Goal: Task Accomplishment & Management: Use online tool/utility

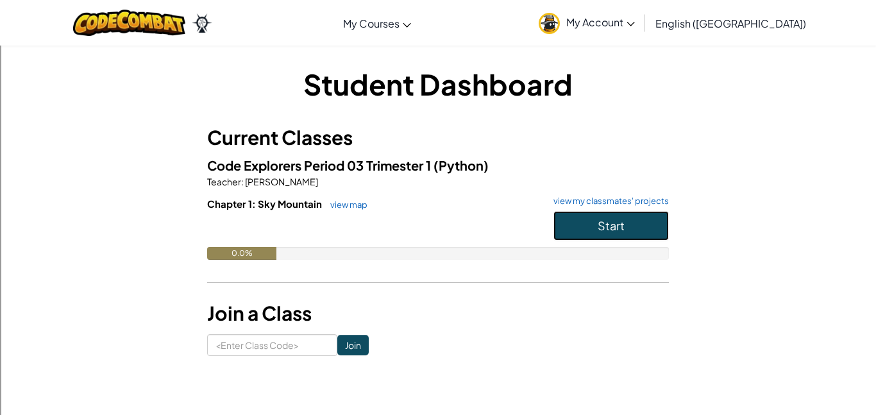
click at [621, 233] on button "Start" at bounding box center [611, 226] width 115 height 30
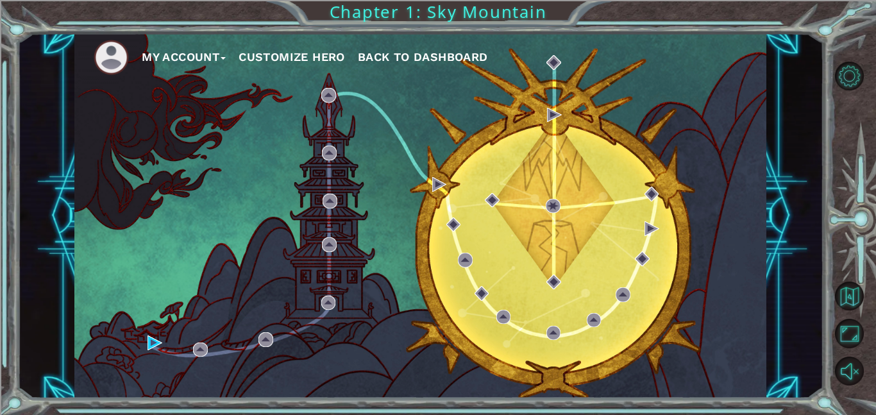
click at [221, 53] on button "My Account" at bounding box center [184, 56] width 84 height 19
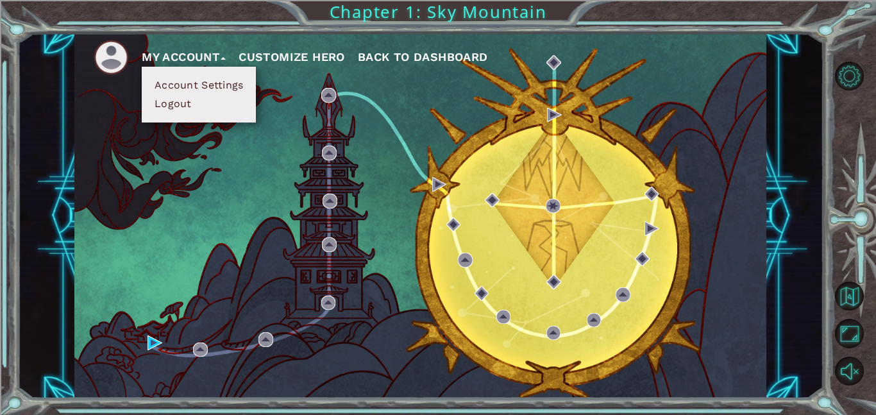
click at [698, 88] on div "My Account Account Settings Logout Customize Hero Back to Dashboard" at bounding box center [420, 215] width 692 height 365
click at [491, 182] on div "My Account Account Settings Logout Customize Hero Back to Dashboard" at bounding box center [420, 215] width 692 height 365
click at [380, 167] on div "My Account Account Settings Logout Customize Hero Back to Dashboard" at bounding box center [420, 215] width 692 height 365
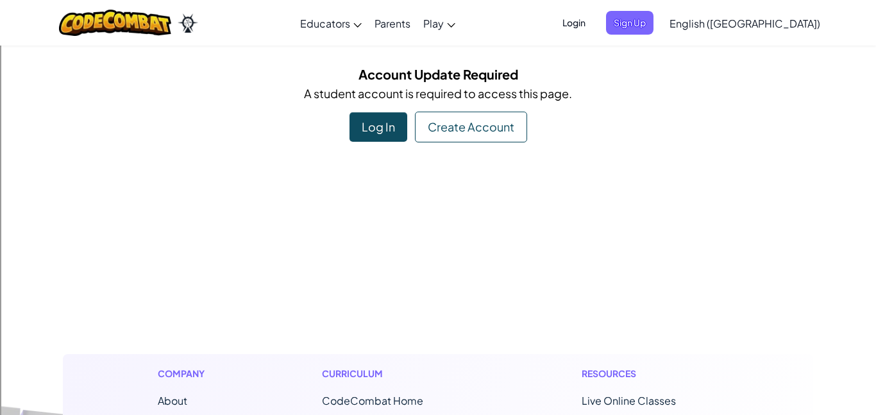
click at [369, 119] on div "Log In" at bounding box center [379, 127] width 58 height 30
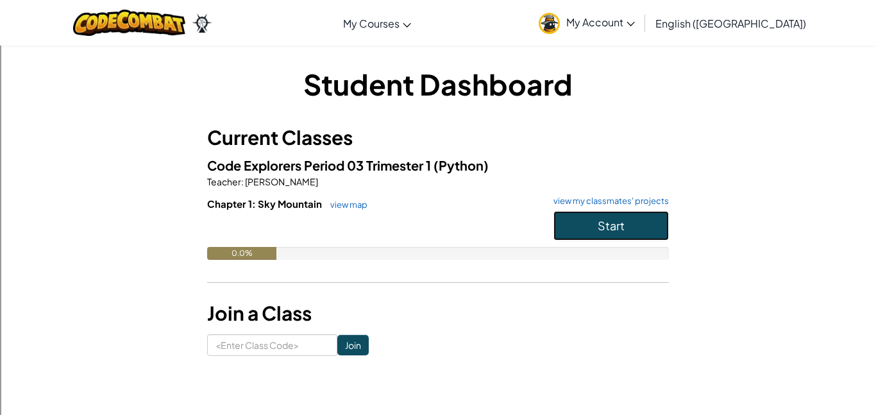
click at [584, 226] on button "Start" at bounding box center [611, 226] width 115 height 30
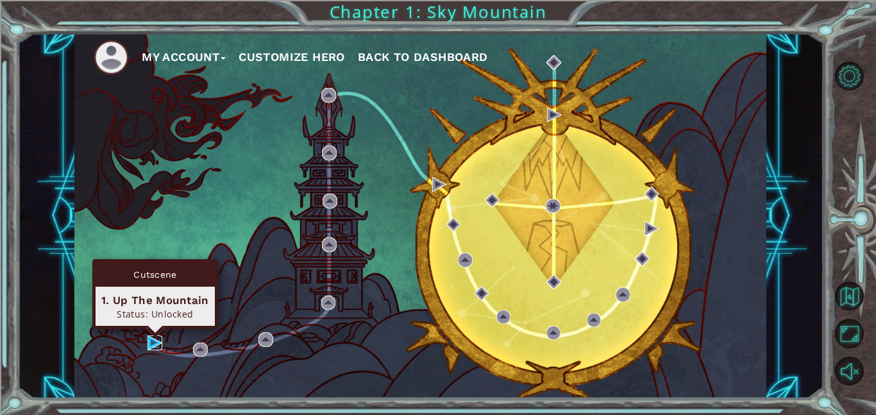
click at [155, 340] on img at bounding box center [155, 343] width 15 height 15
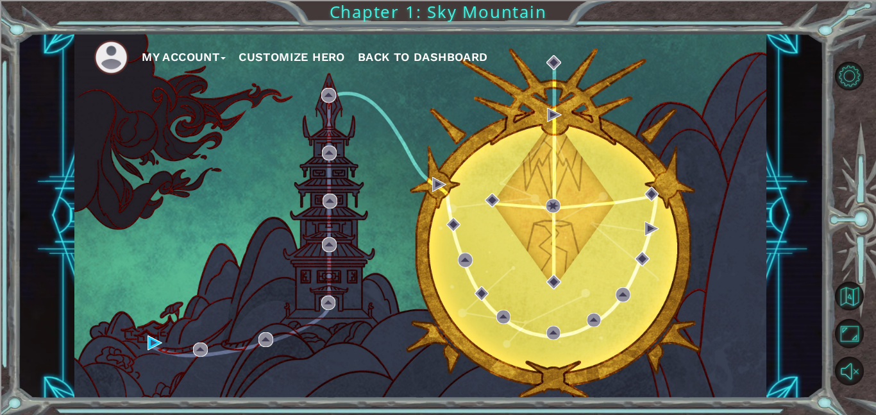
click at [225, 56] on button "My Account" at bounding box center [184, 56] width 84 height 19
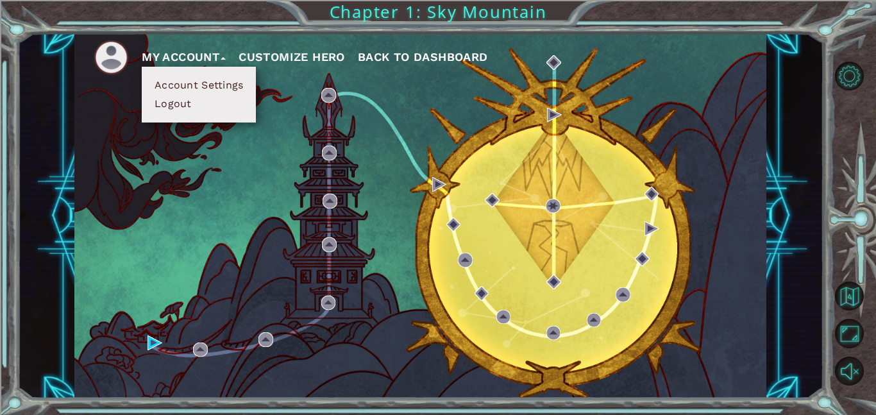
click at [198, 86] on button "Account Settings" at bounding box center [199, 85] width 96 height 14
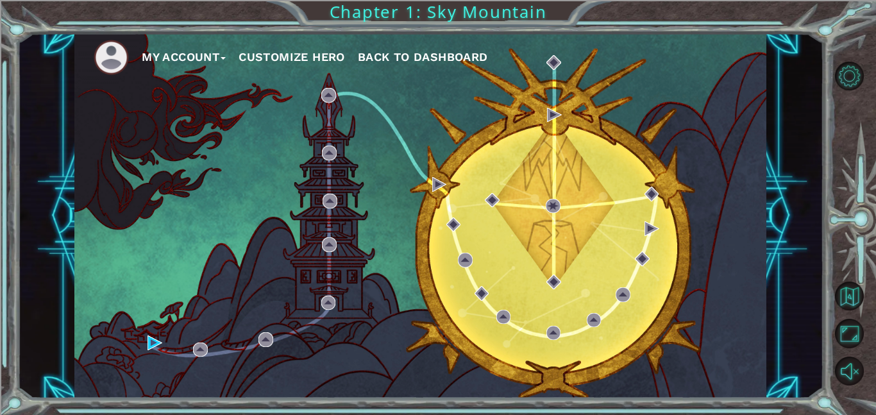
click at [286, 57] on button "Customize Hero" at bounding box center [292, 56] width 107 height 19
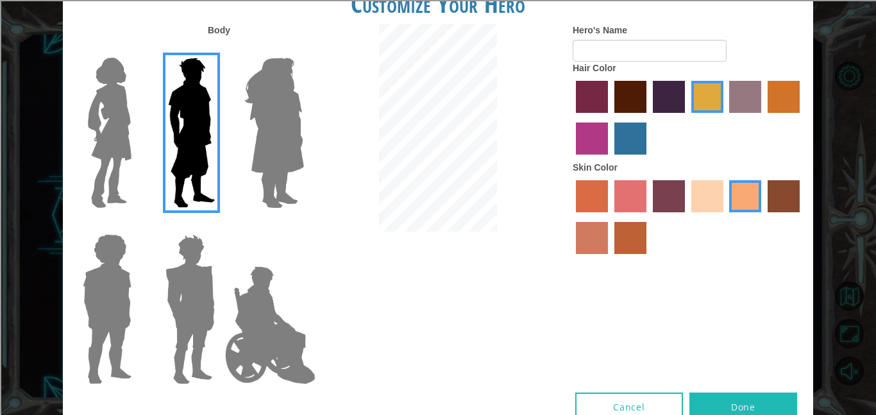
click at [285, 141] on img at bounding box center [274, 133] width 70 height 160
click at [303, 49] on input "Hero Amethyst" at bounding box center [303, 49] width 0 height 0
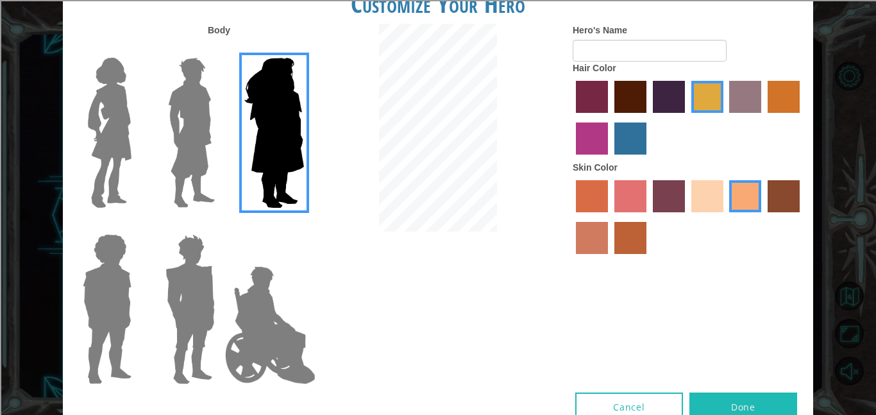
click at [117, 148] on img at bounding box center [110, 133] width 54 height 160
click at [137, 49] on input "Hero Connie" at bounding box center [137, 49] width 0 height 0
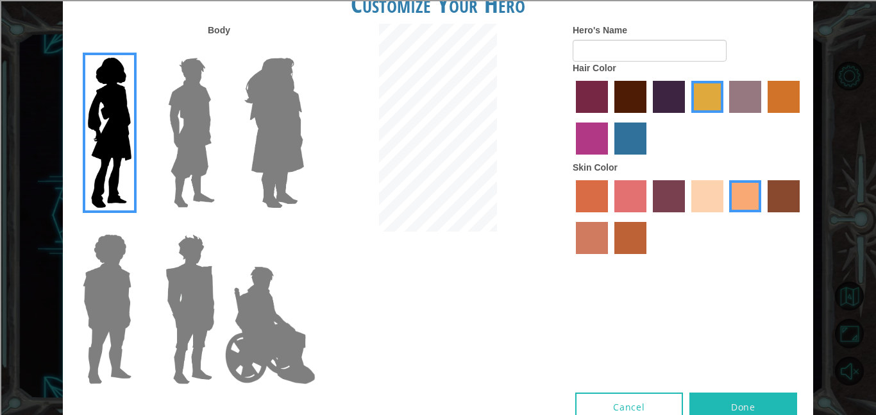
click at [313, 132] on div at bounding box center [438, 129] width 250 height 211
click at [289, 132] on img at bounding box center [274, 133] width 70 height 160
click at [303, 49] on input "Hero Amethyst" at bounding box center [303, 49] width 0 height 0
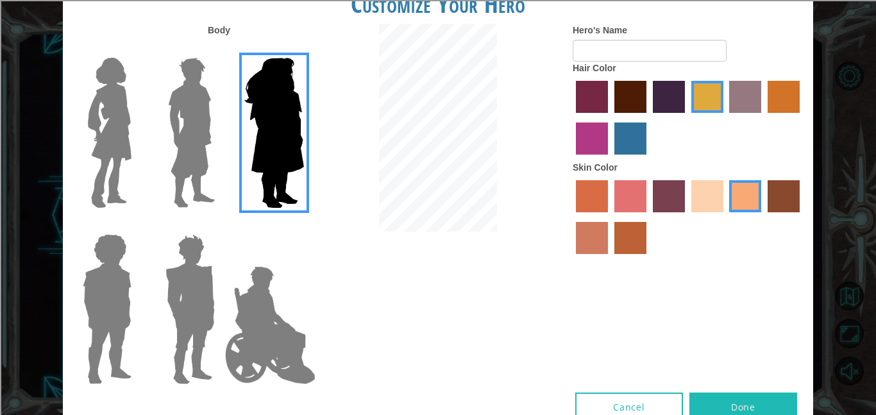
click at [225, 128] on div at bounding box center [187, 128] width 83 height 176
click at [210, 133] on img at bounding box center [191, 133] width 57 height 160
click at [220, 49] on input "Hero Lars" at bounding box center [220, 49] width 0 height 0
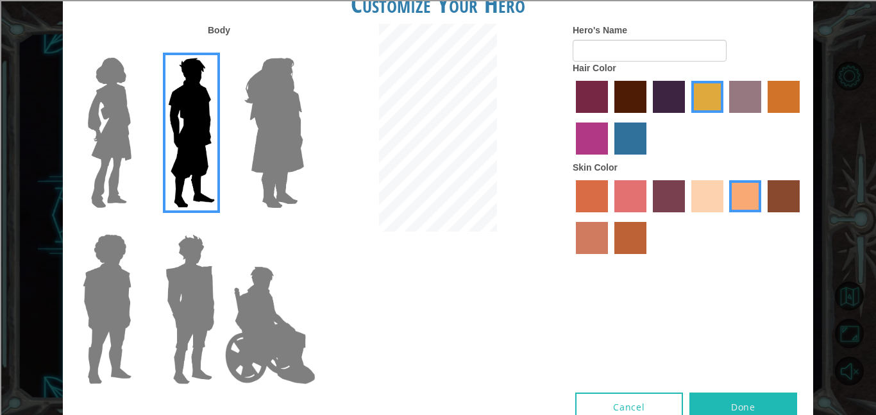
click at [267, 287] on img at bounding box center [270, 325] width 101 height 128
click at [303, 226] on input "Hero Jamie" at bounding box center [303, 226] width 0 height 0
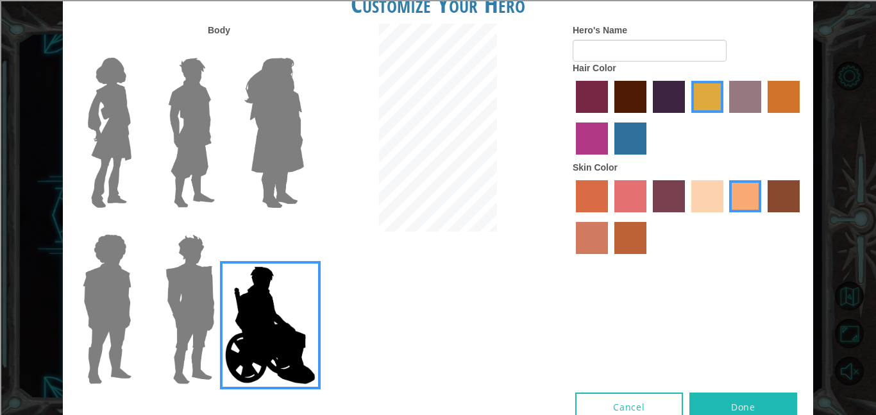
click at [215, 287] on img at bounding box center [190, 309] width 60 height 160
click at [220, 226] on input "Hero Garnet" at bounding box center [220, 226] width 0 height 0
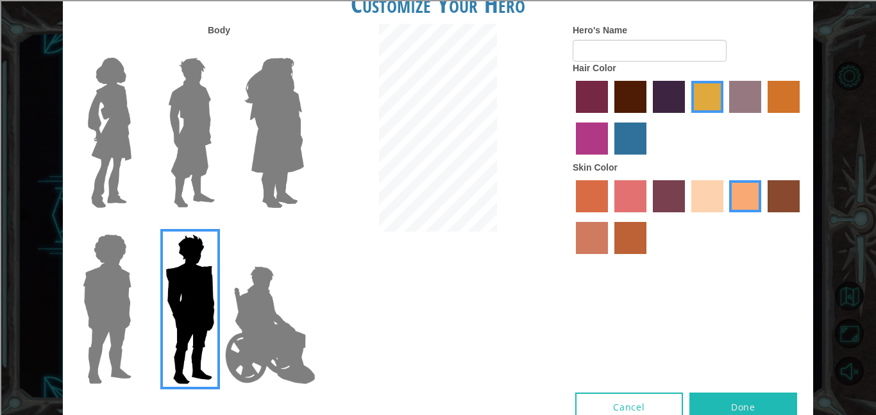
click at [283, 294] on img at bounding box center [270, 325] width 101 height 128
click at [303, 226] on input "Hero Jamie" at bounding box center [303, 226] width 0 height 0
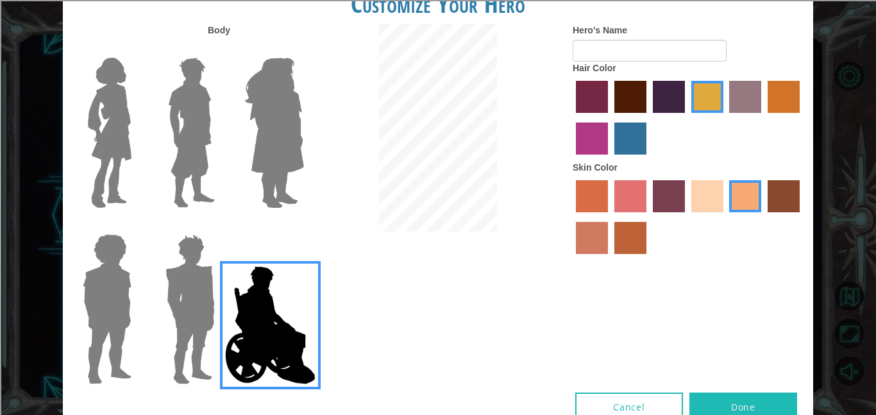
click at [130, 289] on img at bounding box center [107, 309] width 59 height 160
click at [137, 226] on input "Hero Steven" at bounding box center [137, 226] width 0 height 0
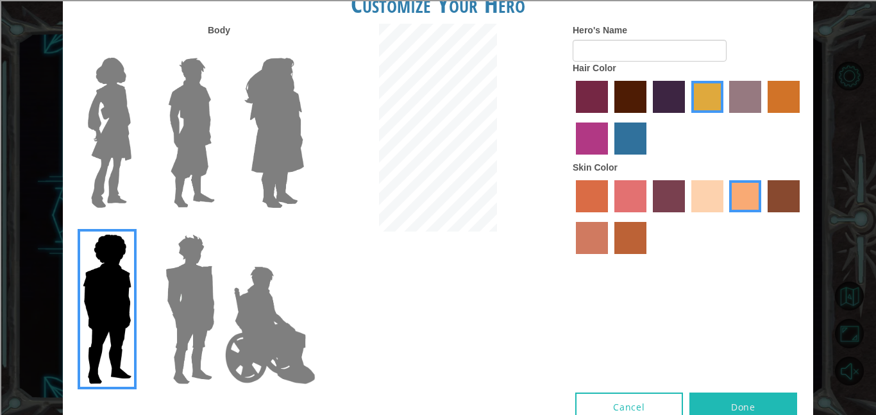
click at [191, 145] on img at bounding box center [191, 133] width 57 height 160
click at [220, 49] on input "Hero Lars" at bounding box center [220, 49] width 0 height 0
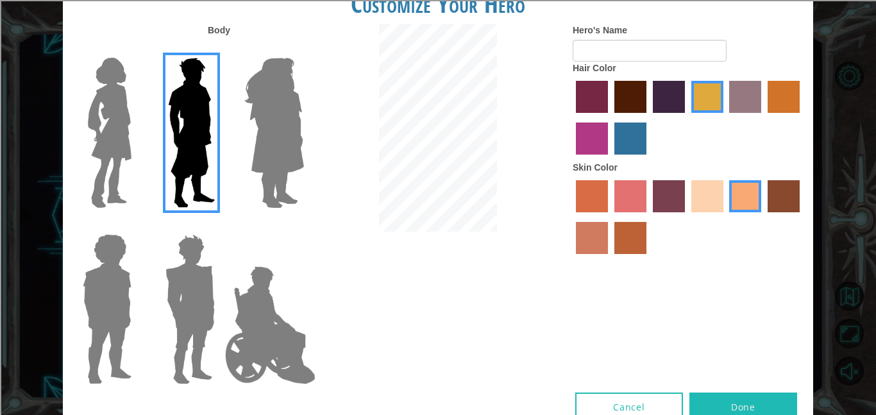
click at [122, 267] on img at bounding box center [107, 309] width 59 height 160
click at [137, 226] on input "Hero Steven" at bounding box center [137, 226] width 0 height 0
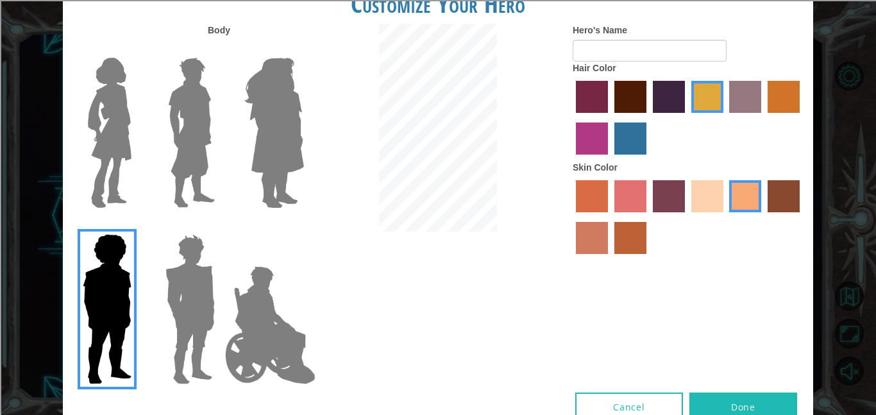
click at [185, 180] on img at bounding box center [191, 133] width 57 height 160
click at [220, 49] on input "Hero Lars" at bounding box center [220, 49] width 0 height 0
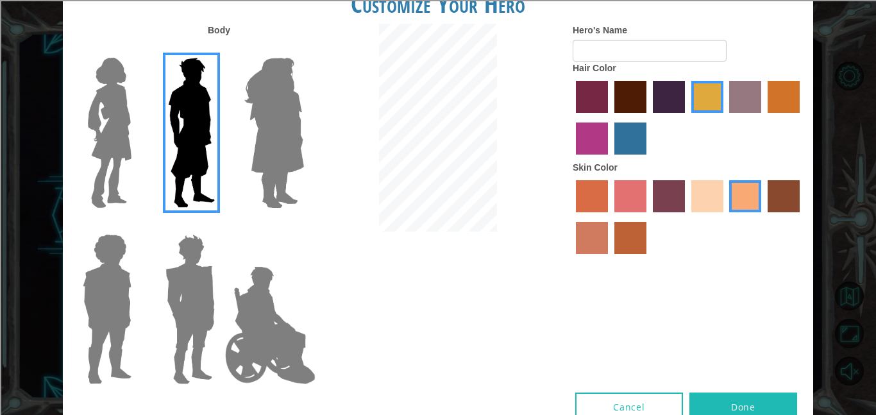
click at [704, 205] on label "sandy beach skin color" at bounding box center [708, 196] width 32 height 32
click at [687, 217] on input "sandy beach skin color" at bounding box center [687, 217] width 0 height 0
click at [742, 199] on label "tacao skin color" at bounding box center [746, 196] width 32 height 32
click at [726, 217] on input "tacao skin color" at bounding box center [726, 217] width 0 height 0
click at [797, 196] on label "karma skin color" at bounding box center [784, 196] width 32 height 32
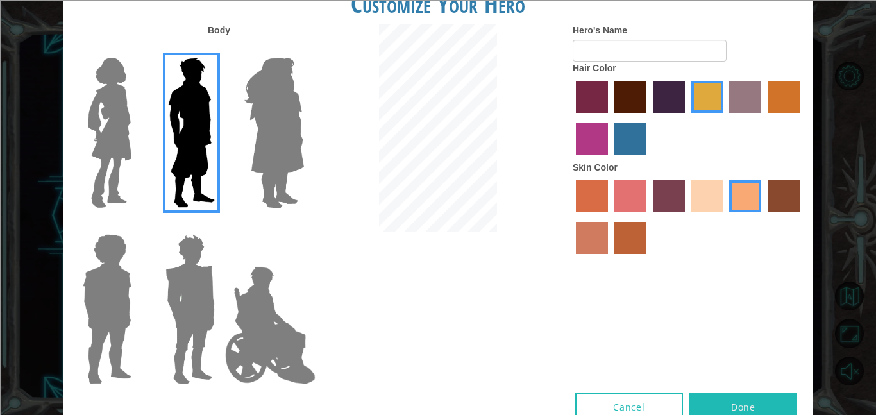
click at [764, 217] on input "karma skin color" at bounding box center [764, 217] width 0 height 0
click at [753, 198] on label "tacao skin color" at bounding box center [746, 196] width 32 height 32
click at [726, 217] on input "tacao skin color" at bounding box center [726, 217] width 0 height 0
click at [789, 198] on label "karma skin color" at bounding box center [784, 196] width 32 height 32
click at [764, 217] on input "karma skin color" at bounding box center [764, 217] width 0 height 0
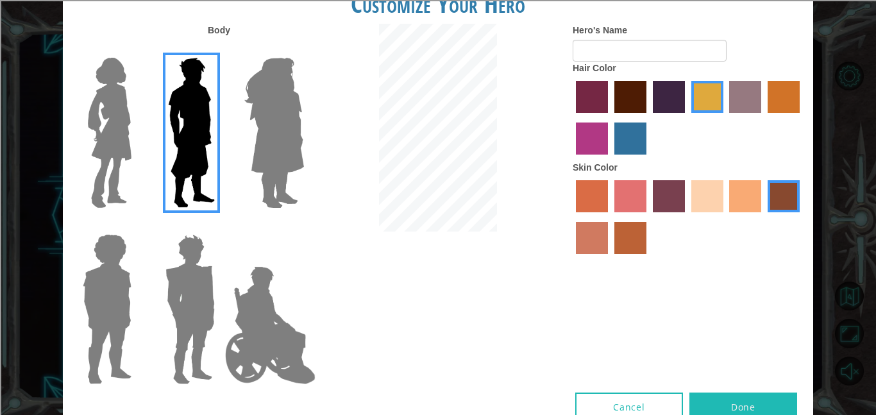
click at [756, 198] on label "tacao skin color" at bounding box center [746, 196] width 32 height 32
click at [726, 217] on input "tacao skin color" at bounding box center [726, 217] width 0 height 0
click at [629, 139] on label "lachmara hair color" at bounding box center [631, 139] width 32 height 32
click at [610, 159] on input "lachmara hair color" at bounding box center [610, 159] width 0 height 0
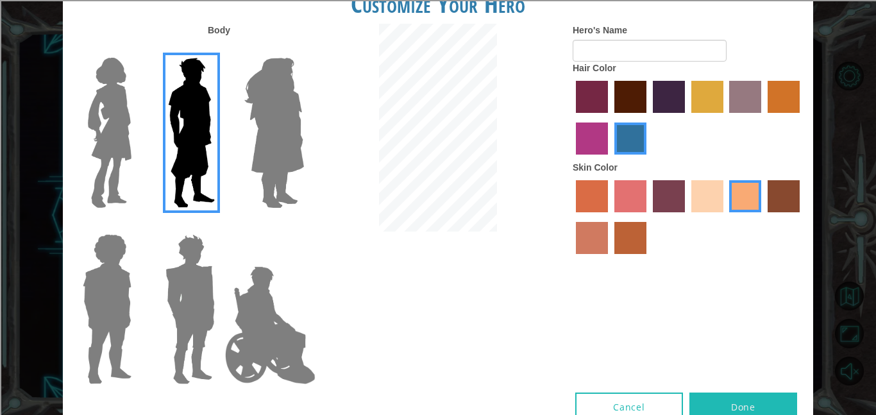
click at [712, 103] on label "tulip tree hair color" at bounding box center [708, 97] width 32 height 32
click at [687, 117] on input "tulip tree hair color" at bounding box center [687, 117] width 0 height 0
click at [617, 130] on label "lachmara hair color" at bounding box center [631, 139] width 32 height 32
click at [610, 159] on input "lachmara hair color" at bounding box center [610, 159] width 0 height 0
click at [621, 94] on label "maroon hair color" at bounding box center [631, 97] width 32 height 32
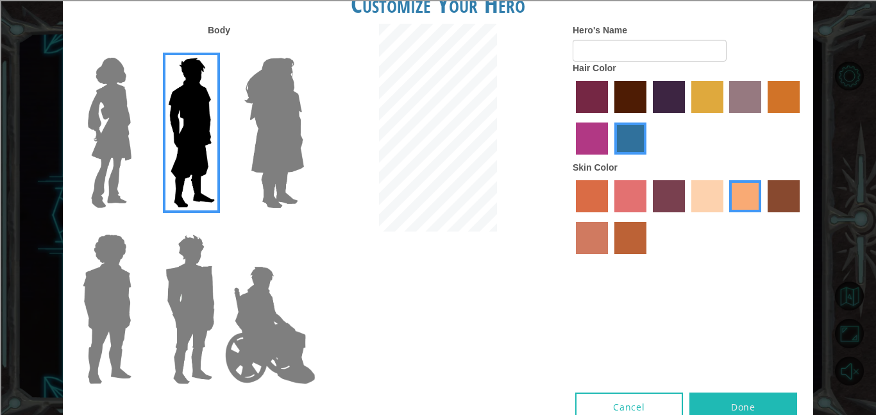
click at [610, 117] on input "maroon hair color" at bounding box center [610, 117] width 0 height 0
click at [709, 206] on label "sandy beach skin color" at bounding box center [708, 196] width 32 height 32
click at [687, 217] on input "sandy beach skin color" at bounding box center [687, 217] width 0 height 0
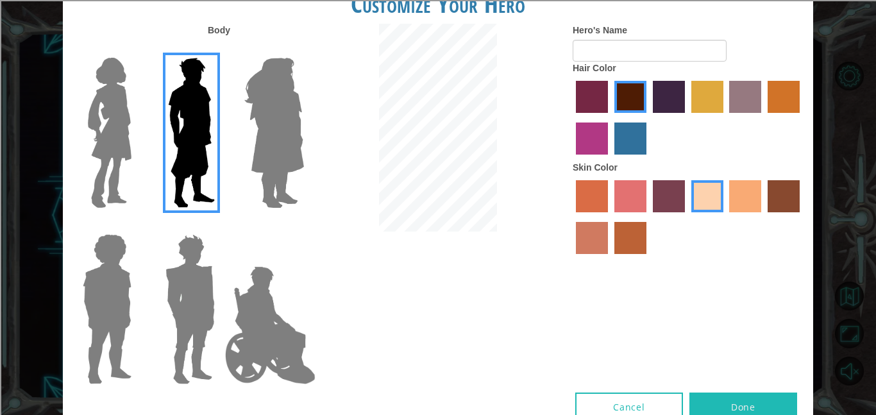
click at [736, 191] on label "tacao skin color" at bounding box center [746, 196] width 32 height 32
click at [726, 217] on input "tacao skin color" at bounding box center [726, 217] width 0 height 0
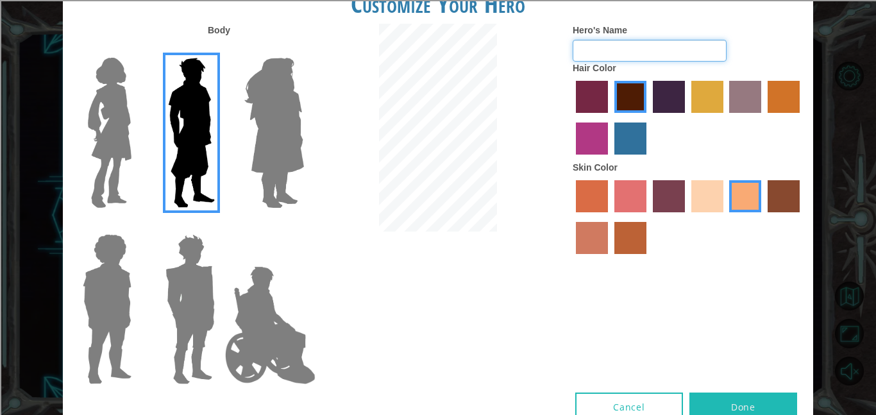
click at [653, 58] on input "Hero's Name" at bounding box center [650, 51] width 154 height 22
type input "A"
click at [123, 164] on img at bounding box center [110, 133] width 54 height 160
click at [137, 49] on input "Hero Connie" at bounding box center [137, 49] width 0 height 0
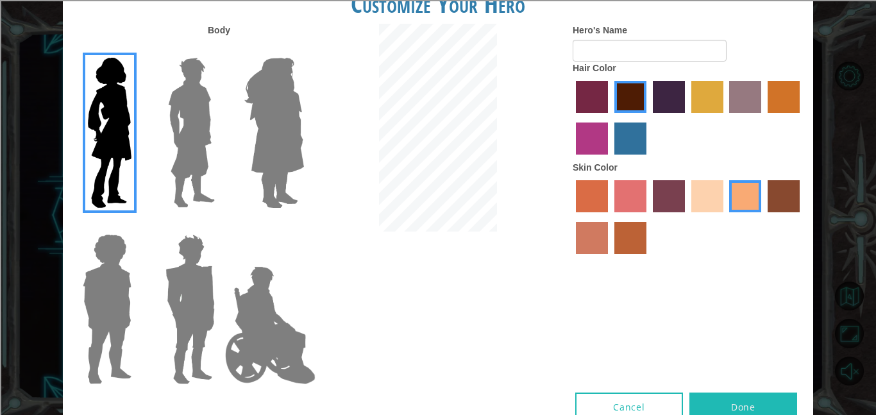
click at [160, 157] on label at bounding box center [188, 133] width 64 height 160
click at [220, 49] on input "Hero Lars" at bounding box center [220, 49] width 0 height 0
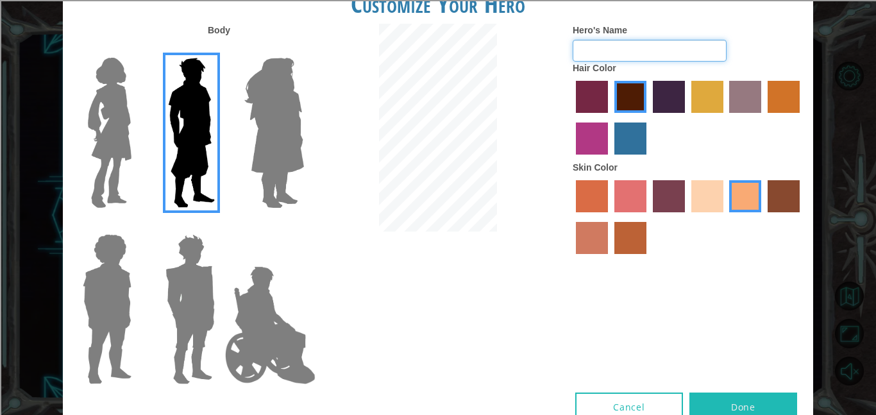
click at [608, 42] on input "Hero's Name" at bounding box center [650, 51] width 154 height 22
type input "Sans"
click at [749, 408] on button "Done" at bounding box center [744, 407] width 108 height 29
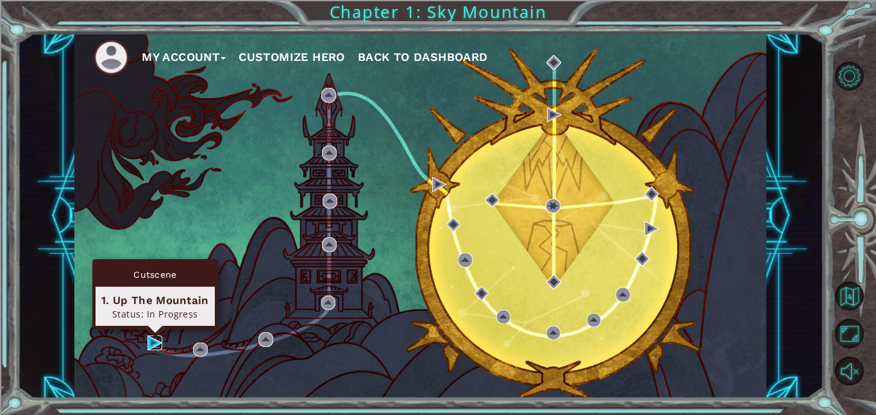
click at [152, 342] on img at bounding box center [155, 343] width 15 height 15
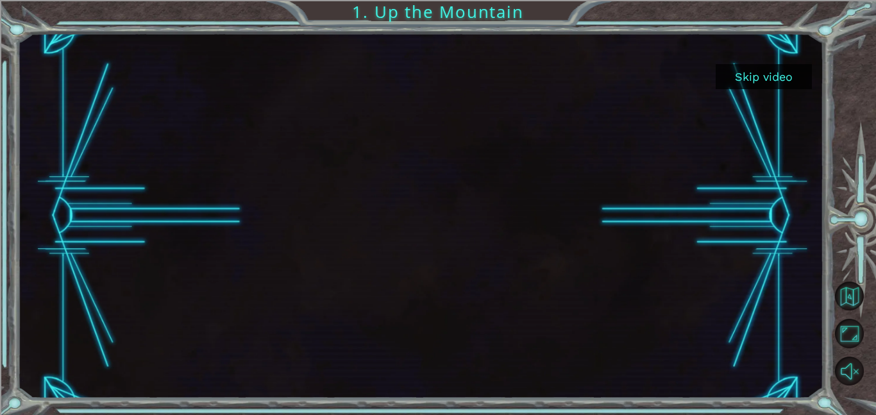
click at [767, 83] on button "Skip video" at bounding box center [764, 76] width 96 height 25
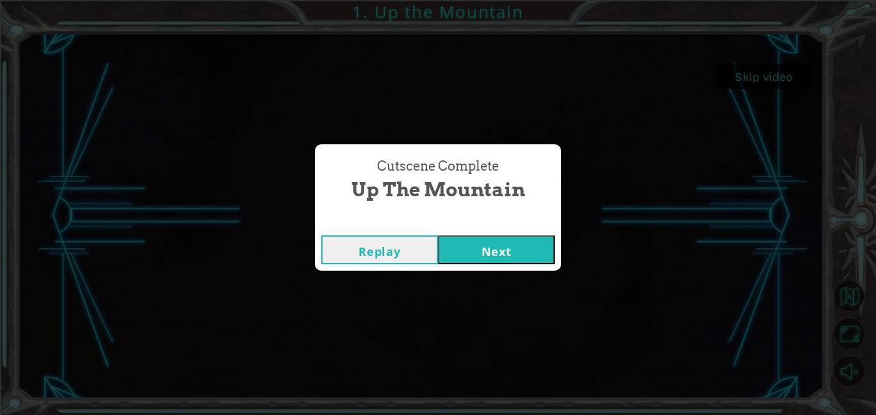
click at [518, 244] on button "Next" at bounding box center [496, 249] width 117 height 29
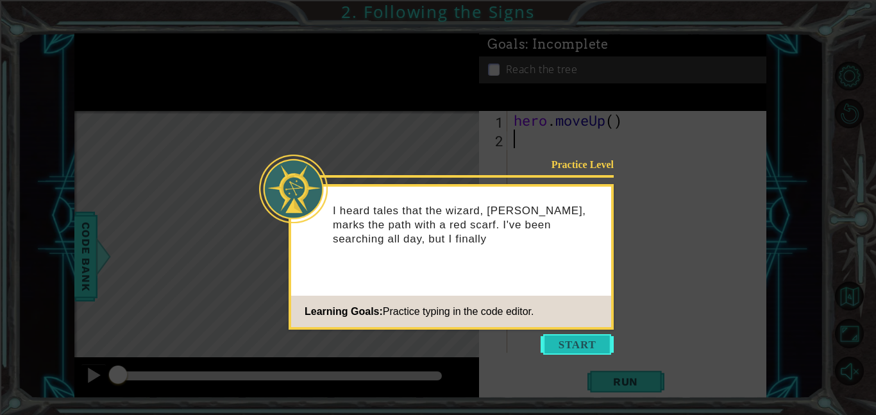
click at [565, 337] on button "Start" at bounding box center [577, 344] width 73 height 21
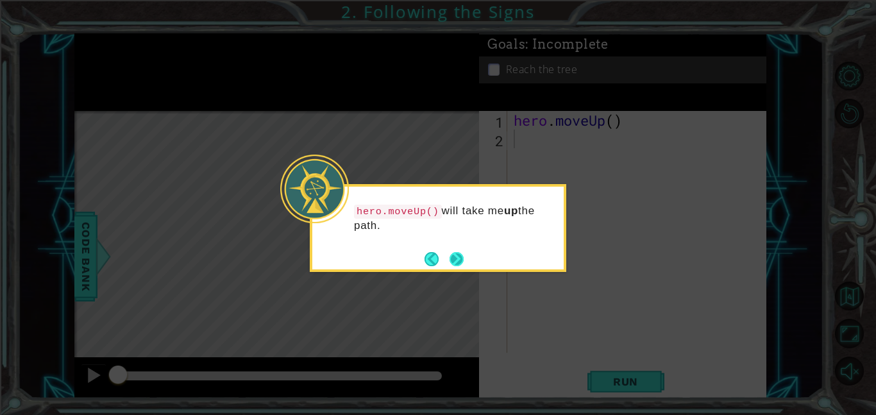
click at [457, 260] on button "Next" at bounding box center [457, 259] width 14 height 14
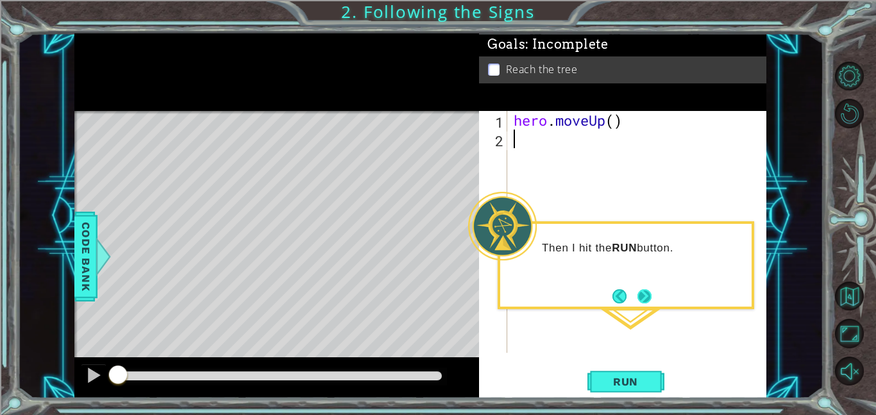
click at [640, 297] on button "Next" at bounding box center [645, 296] width 14 height 14
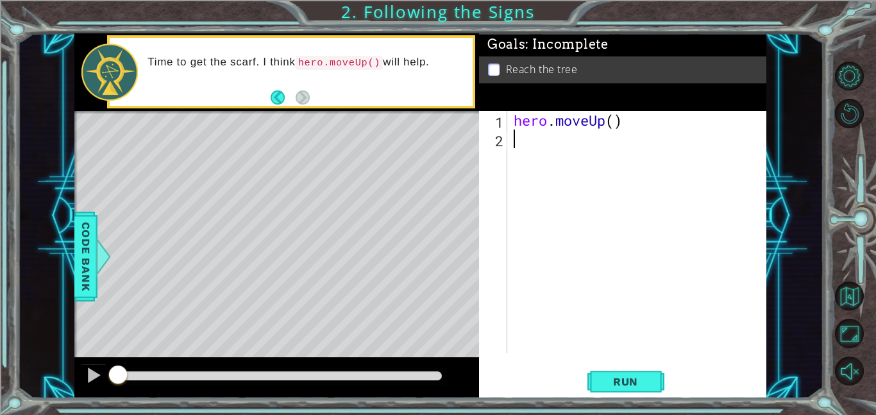
click at [564, 155] on div "hero . moveUp ( )" at bounding box center [640, 250] width 259 height 279
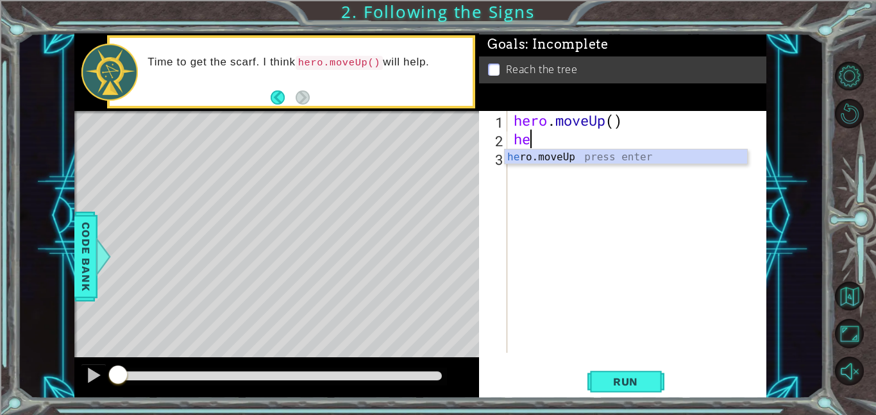
type textarea "hero"
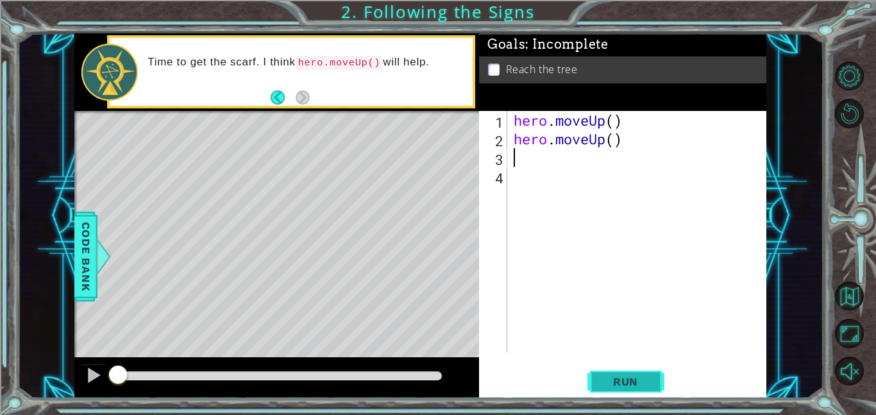
click at [628, 375] on span "Run" at bounding box center [626, 381] width 51 height 13
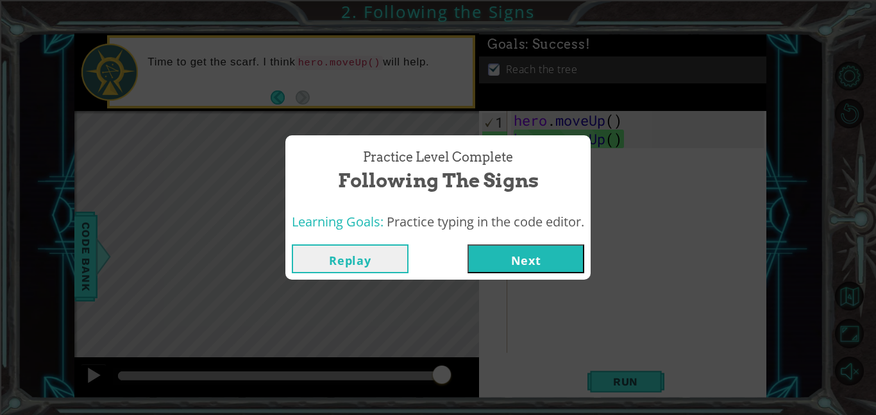
click at [540, 257] on button "Next" at bounding box center [526, 258] width 117 height 29
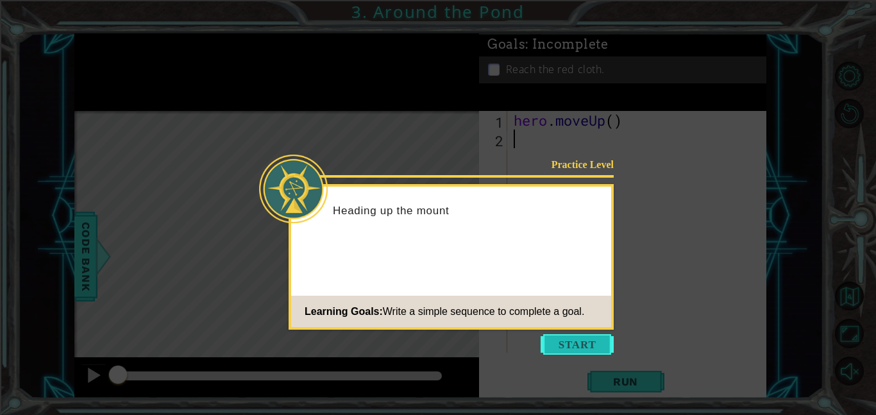
click at [579, 345] on button "Start" at bounding box center [577, 344] width 73 height 21
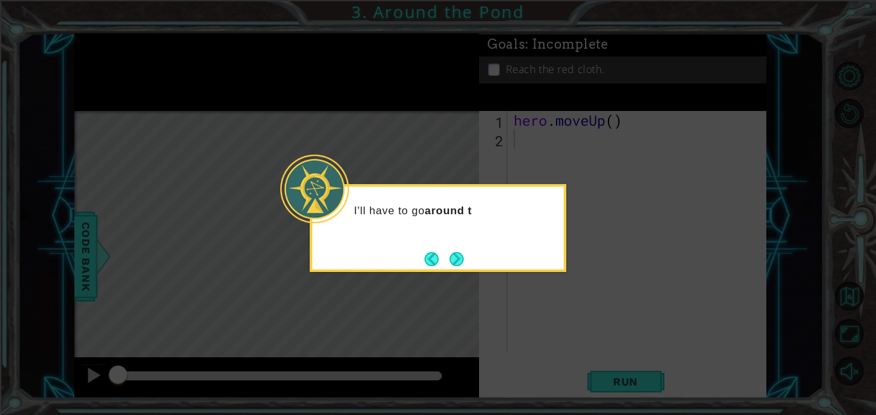
click at [575, 334] on icon at bounding box center [438, 207] width 876 height 415
click at [465, 262] on div "I'll have to go around the pond ." at bounding box center [438, 228] width 257 height 88
click at [458, 262] on button "Next" at bounding box center [457, 259] width 15 height 15
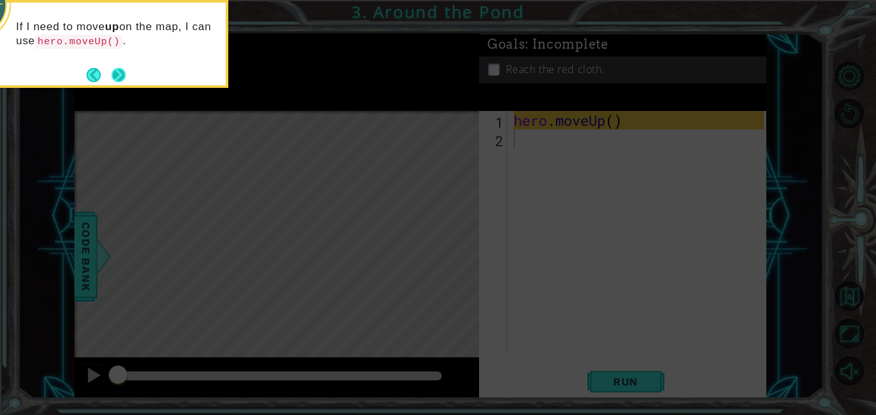
click at [114, 79] on button "Next" at bounding box center [119, 75] width 14 height 14
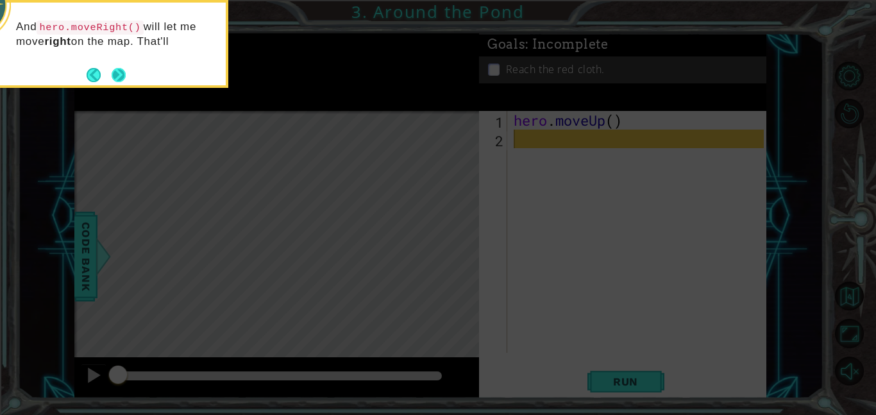
click at [123, 74] on button "Next" at bounding box center [119, 75] width 14 height 14
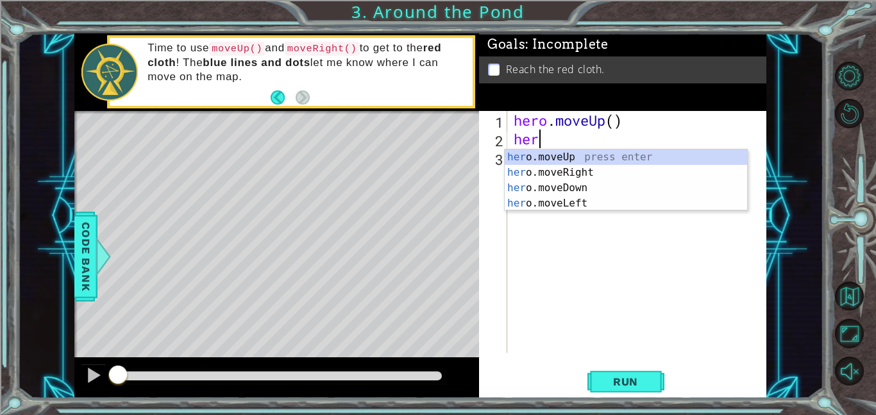
type textarea "hero"
click at [548, 177] on div "hero .moveUp press enter hero .moveRight press enter hero .moveDown press enter…" at bounding box center [626, 195] width 243 height 92
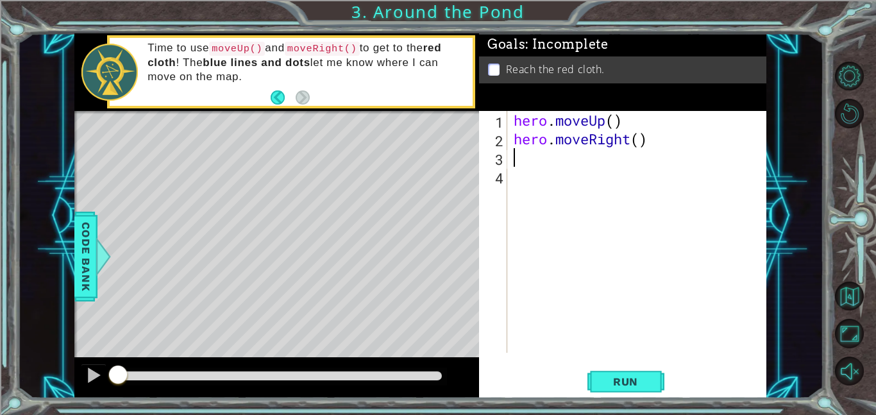
type textarea "h"
click at [609, 176] on div "hero . moveUp ( ) hero . moveRight ( ) hero . moveUp ( )" at bounding box center [640, 250] width 259 height 279
type textarea "h"
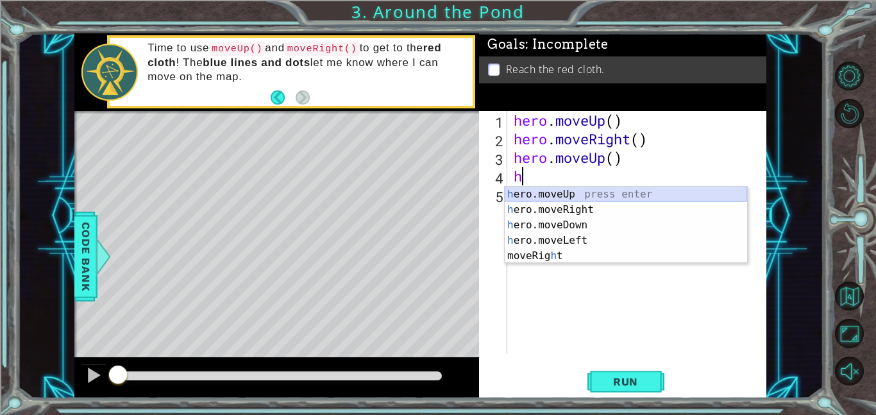
click at [618, 194] on div "h ero.moveUp press enter h ero.moveRight press enter h ero.moveDown press enter…" at bounding box center [626, 241] width 243 height 108
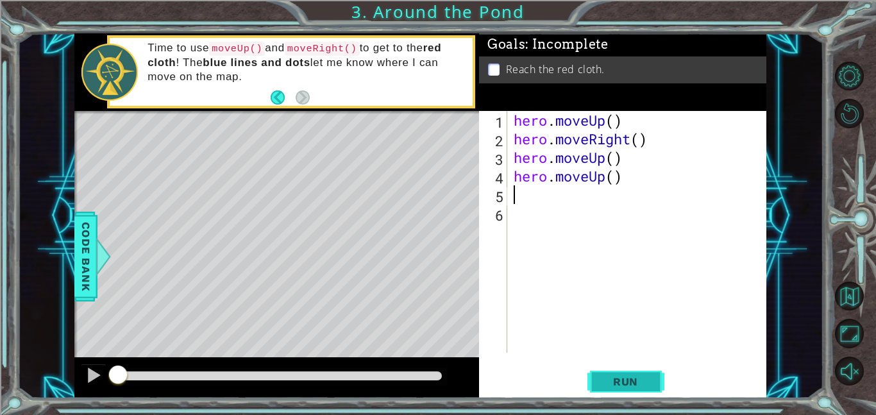
click at [612, 376] on span "Run" at bounding box center [626, 381] width 51 height 13
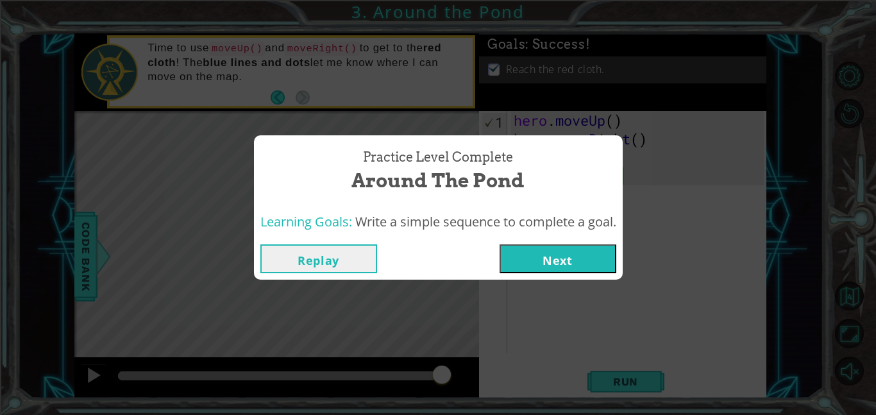
click at [572, 252] on button "Next" at bounding box center [558, 258] width 117 height 29
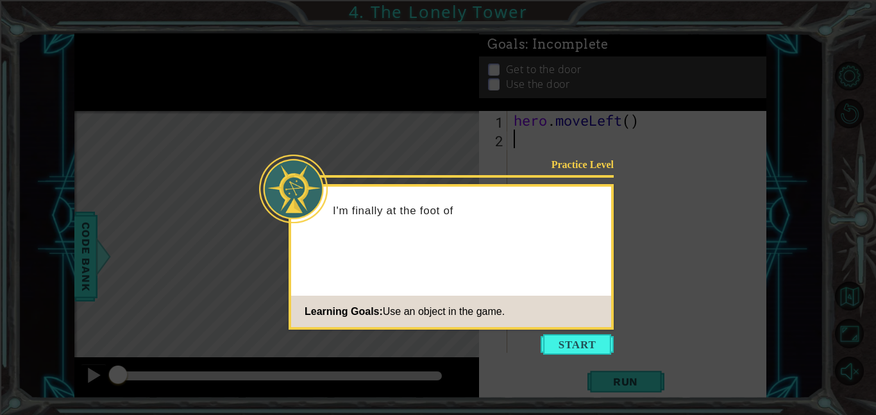
click at [542, 291] on div "Practice Level I'm finally at the foot of Learning Goals: Use an object in the …" at bounding box center [451, 257] width 325 height 146
click at [542, 291] on div "Practice Level I'm finally at the foot of the tower, and Learning Goals: Use an…" at bounding box center [451, 257] width 325 height 146
click at [542, 291] on div "Practice Level I'm finally at the foot of the tower, and there's a hu Learning …" at bounding box center [451, 257] width 325 height 146
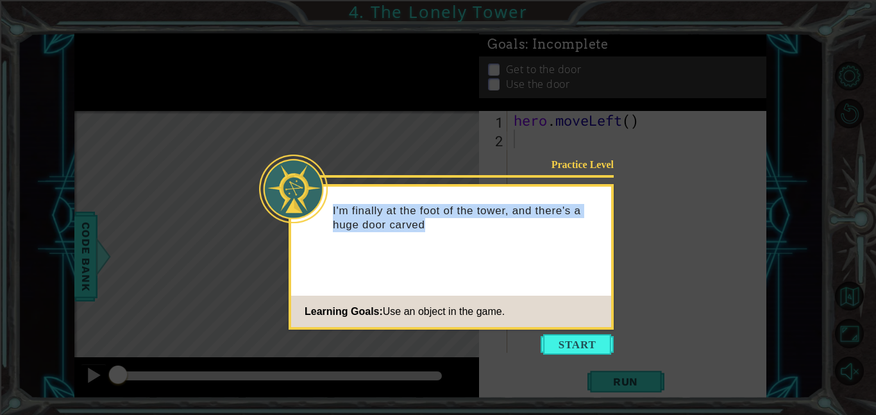
click at [542, 291] on div "Practice Level I'm finally at the foot of the tower, and there's a huge door ca…" at bounding box center [451, 257] width 325 height 146
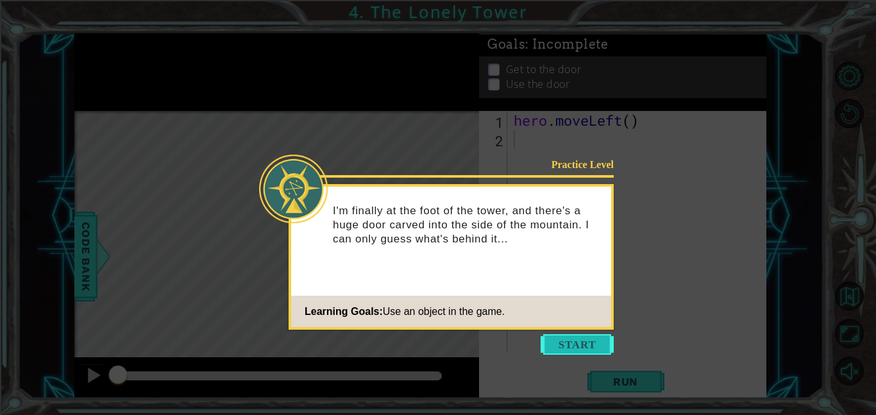
click at [561, 338] on button "Start" at bounding box center [577, 344] width 73 height 21
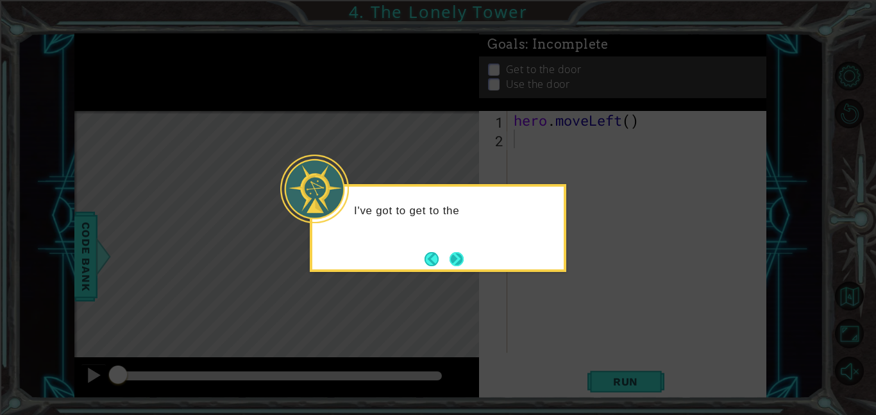
click at [457, 260] on button "Next" at bounding box center [457, 259] width 15 height 15
click at [457, 260] on button "Next" at bounding box center [456, 259] width 15 height 15
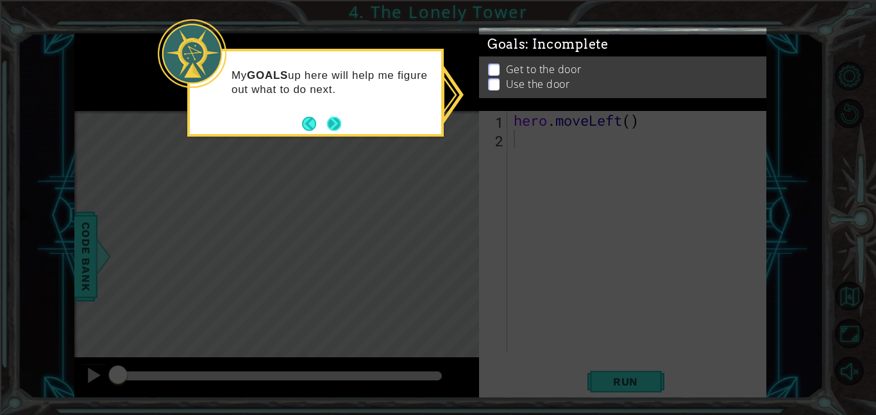
click at [327, 123] on button "Next" at bounding box center [334, 123] width 15 height 15
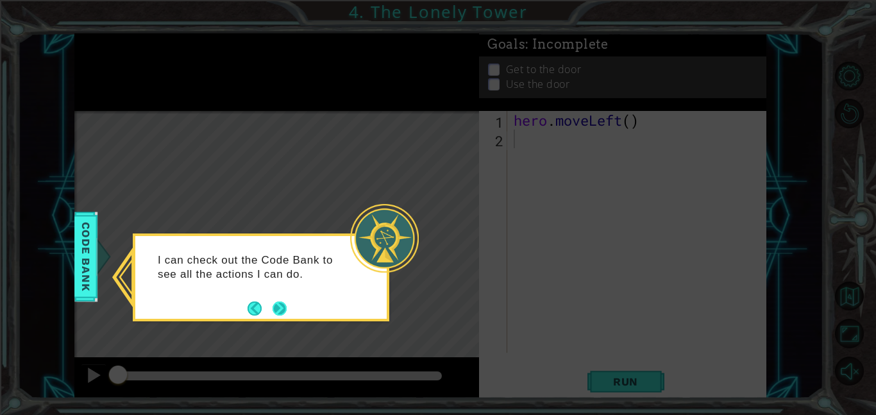
click at [280, 302] on button "Next" at bounding box center [279, 308] width 15 height 15
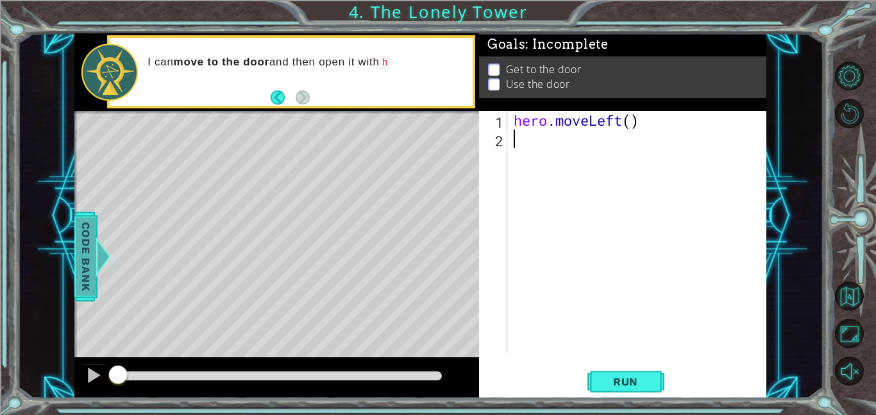
click at [90, 257] on span "Code Bank" at bounding box center [84, 257] width 21 height 78
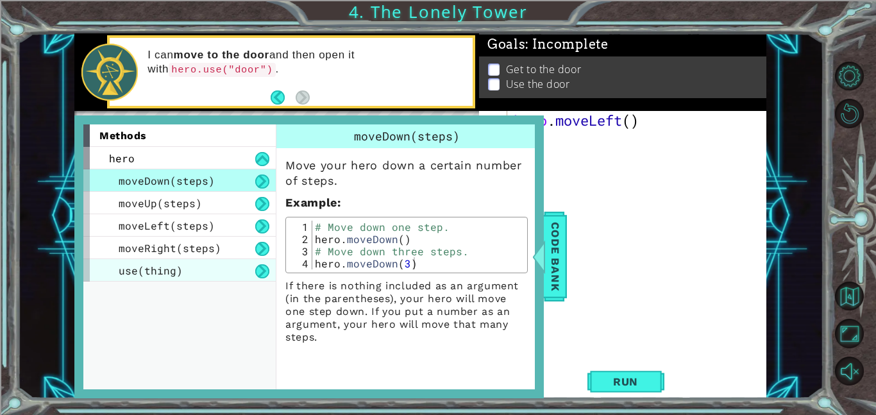
click at [194, 271] on div "use(thing)" at bounding box center [179, 270] width 192 height 22
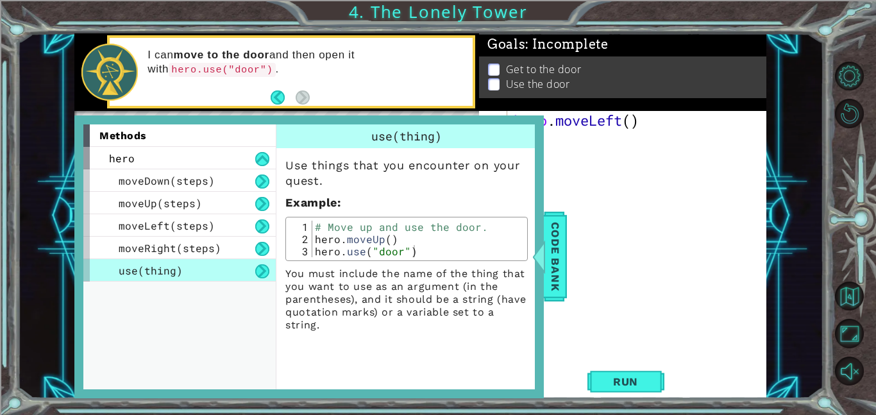
click at [620, 185] on div "hero . moveLeft ( )" at bounding box center [640, 250] width 259 height 279
click at [551, 244] on span "Code Bank" at bounding box center [555, 257] width 21 height 78
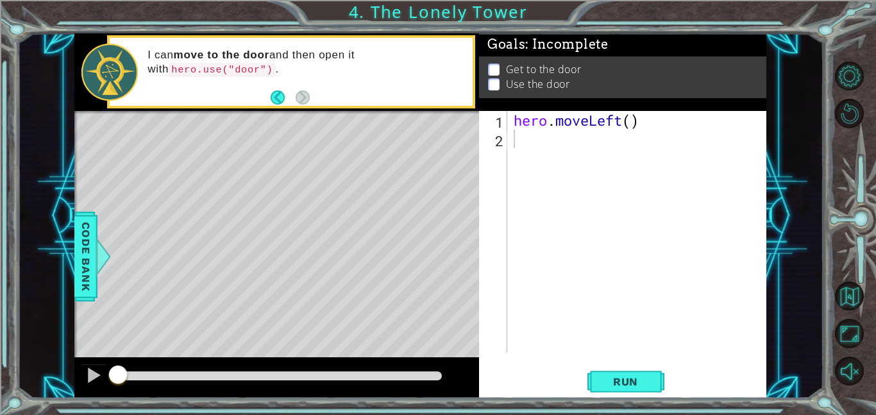
click at [559, 142] on div "hero . moveLeft ( )" at bounding box center [640, 250] width 259 height 279
type textarea "h"
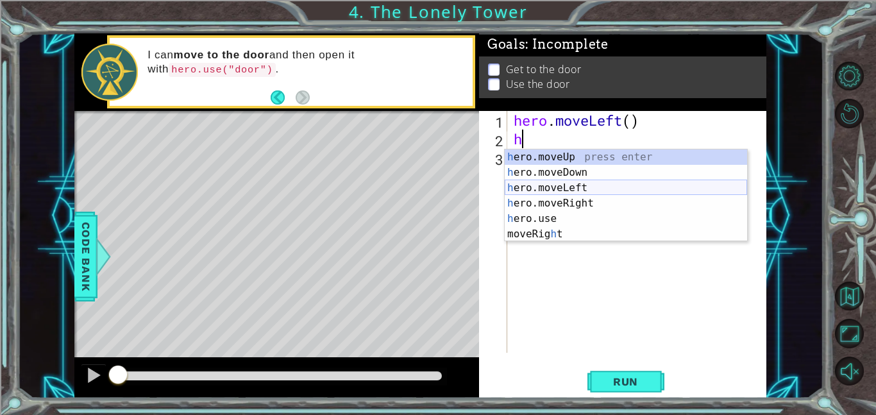
click at [571, 187] on div "h ero.moveUp press enter h ero.moveDown press enter h ero.moveLeft press enter …" at bounding box center [626, 210] width 243 height 123
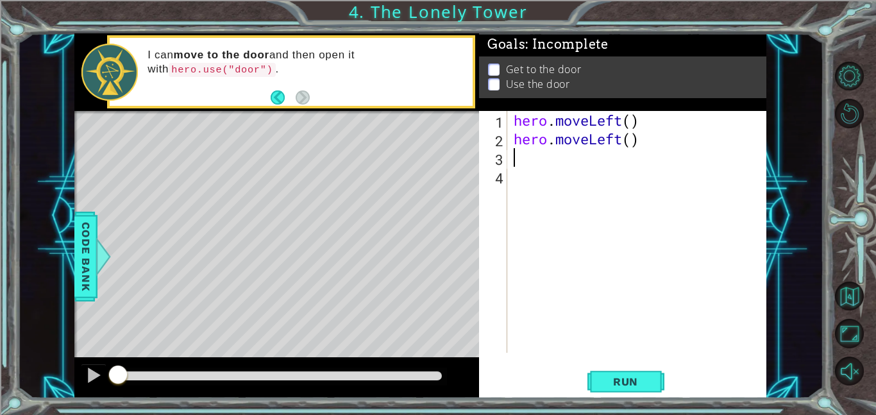
type textarea "h"
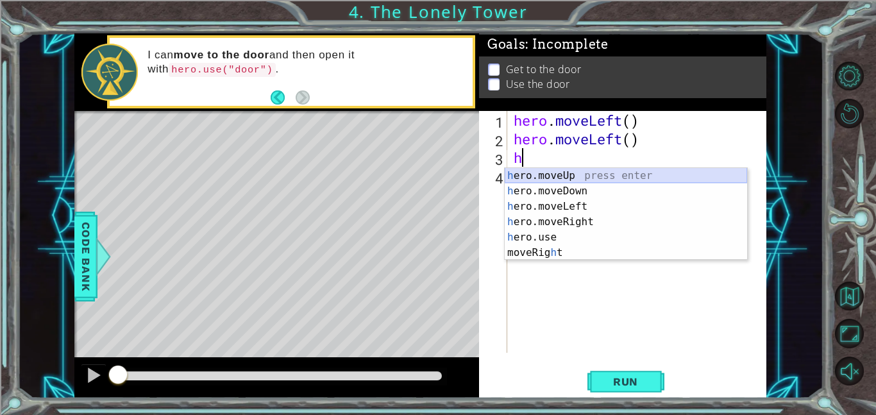
click at [579, 178] on div "h ero.moveUp press enter h ero.moveDown press enter h ero.moveLeft press enter …" at bounding box center [626, 229] width 243 height 123
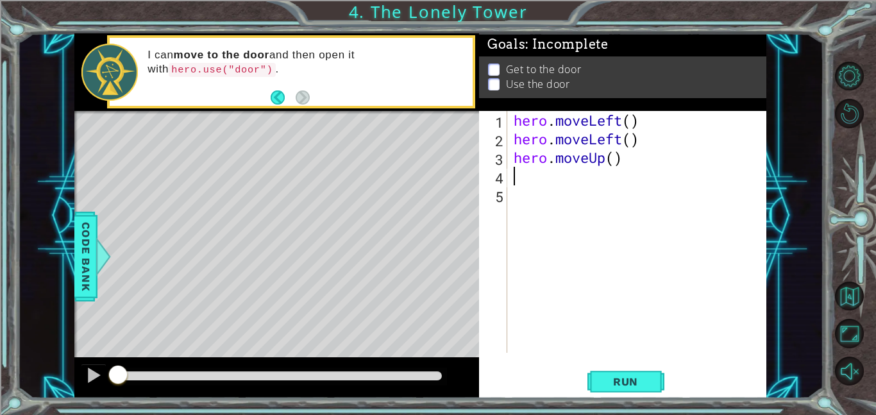
type textarea "h"
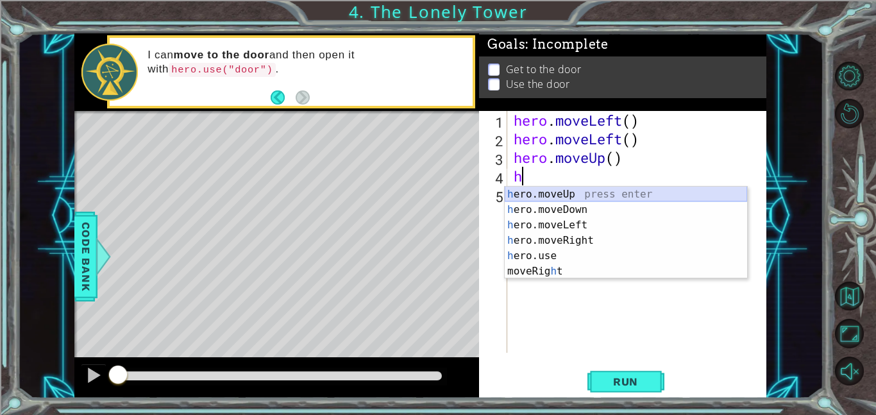
click at [589, 195] on div "h ero.moveUp press enter h ero.moveDown press enter h ero.moveLeft press enter …" at bounding box center [626, 248] width 243 height 123
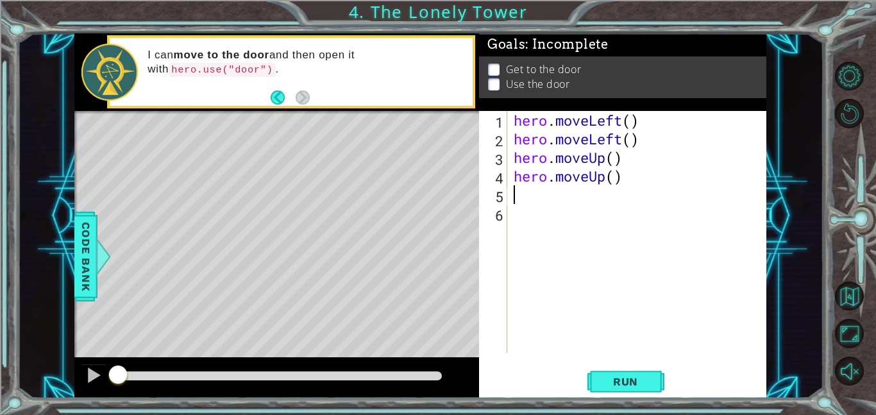
type textarea "h"
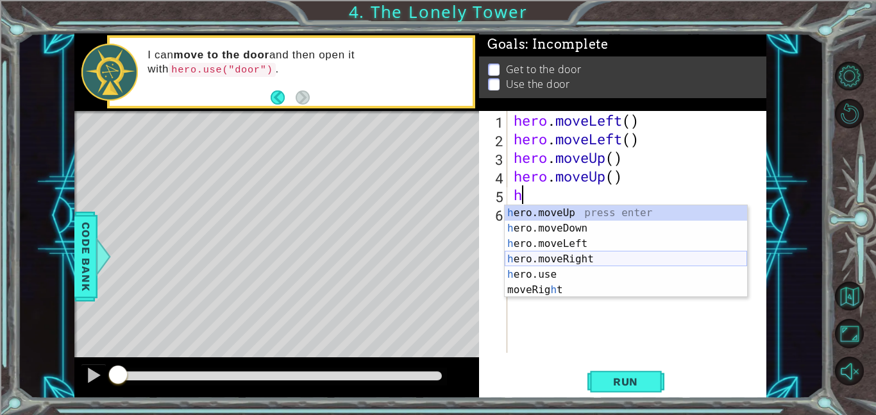
click at [599, 258] on div "h ero.moveUp press enter h ero.moveDown press enter h ero.moveLeft press enter …" at bounding box center [626, 266] width 243 height 123
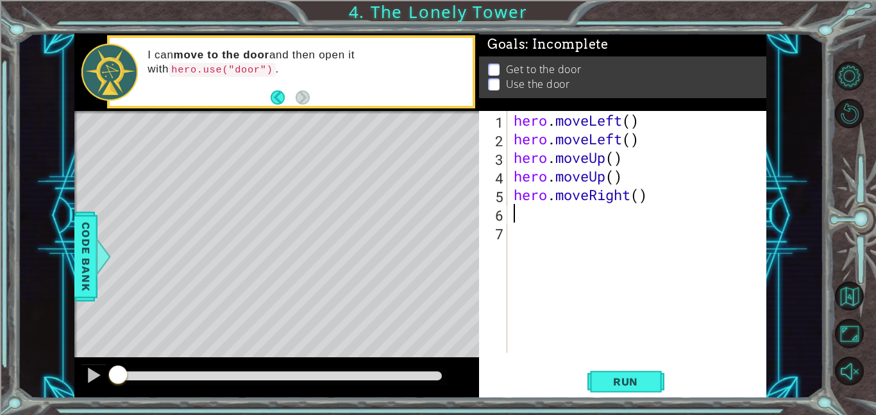
type textarea "h"
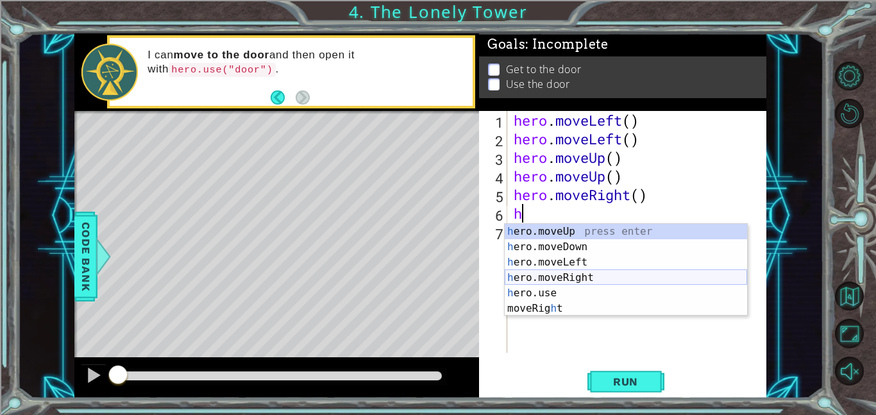
click at [596, 275] on div "h ero.moveUp press enter h ero.moveDown press enter h ero.moveLeft press enter …" at bounding box center [626, 285] width 243 height 123
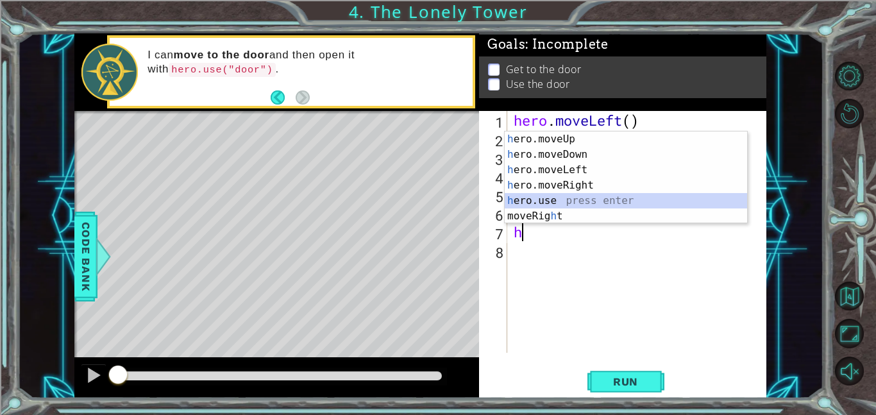
click at [549, 198] on div "h ero.moveUp press enter h ero.moveDown press enter h ero.moveLeft press enter …" at bounding box center [626, 193] width 243 height 123
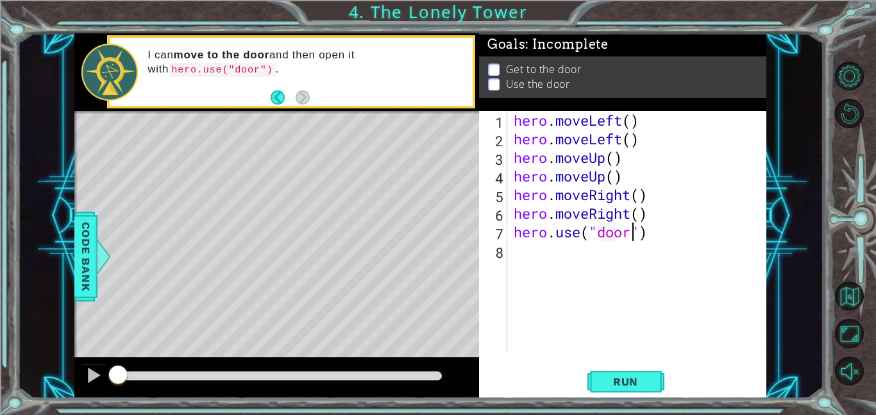
scroll to position [0, 5]
type textarea "hero.use("door")"
click at [648, 382] on span "Run" at bounding box center [626, 381] width 51 height 13
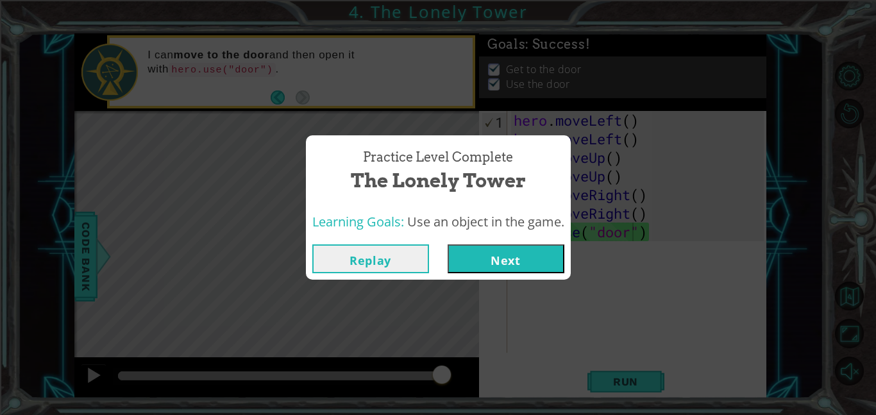
click at [539, 255] on button "Next" at bounding box center [506, 258] width 117 height 29
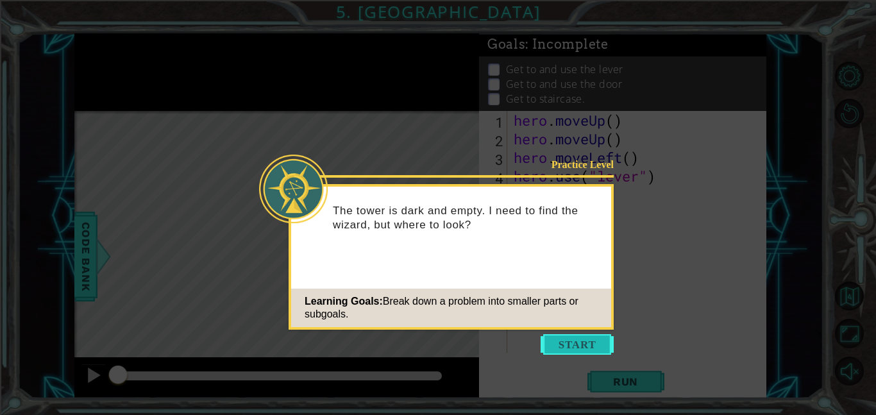
click at [560, 350] on button "Start" at bounding box center [577, 344] width 73 height 21
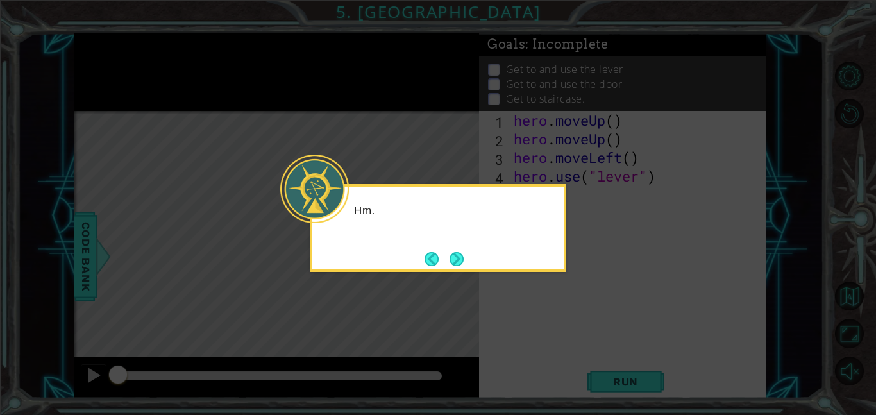
click at [554, 343] on icon at bounding box center [438, 207] width 876 height 415
click at [454, 262] on button "Next" at bounding box center [457, 259] width 14 height 14
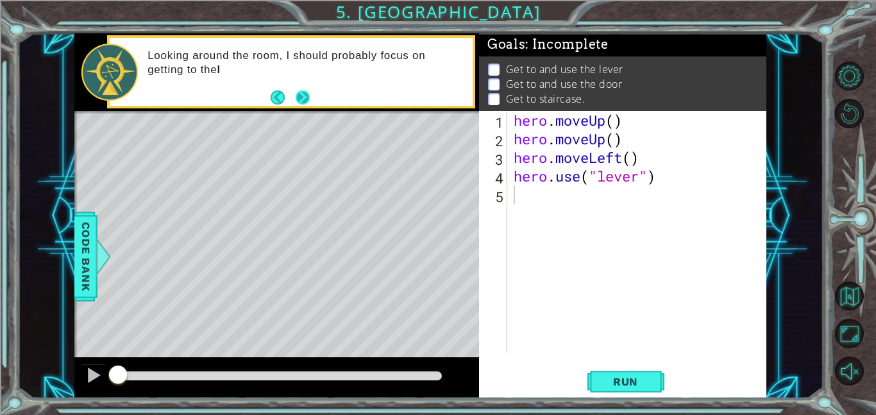
click at [302, 98] on button "Next" at bounding box center [302, 97] width 17 height 17
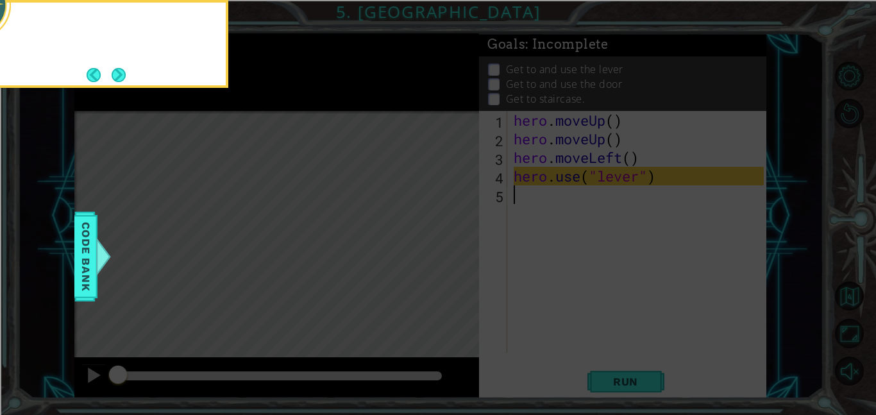
click at [302, 98] on icon at bounding box center [438, 62] width 876 height 706
click at [123, 68] on button "Next" at bounding box center [119, 75] width 14 height 14
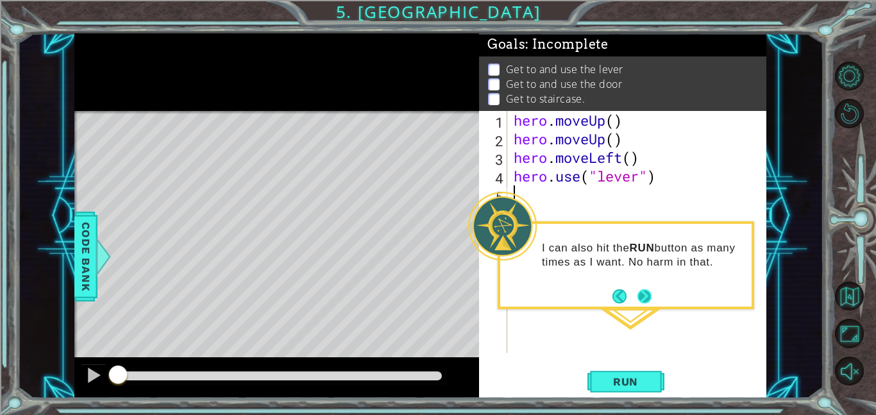
click at [642, 293] on button "Next" at bounding box center [645, 296] width 14 height 14
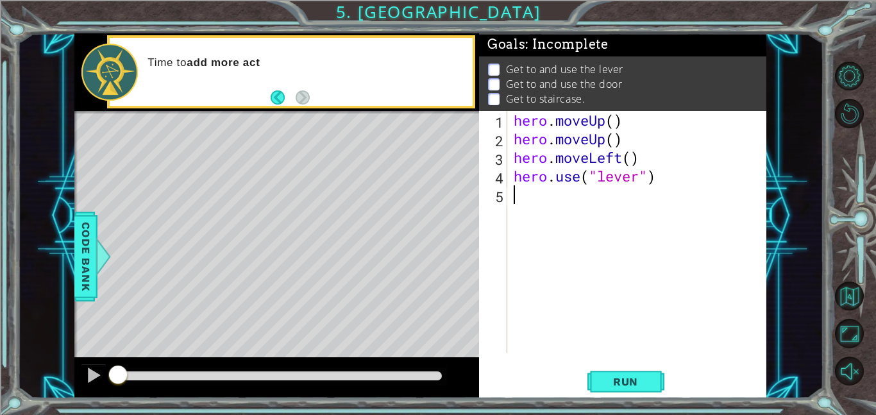
click at [548, 208] on div "hero . moveUp ( ) hero . moveUp ( ) hero . moveLeft ( ) hero . use ( "lever" )" at bounding box center [640, 250] width 259 height 279
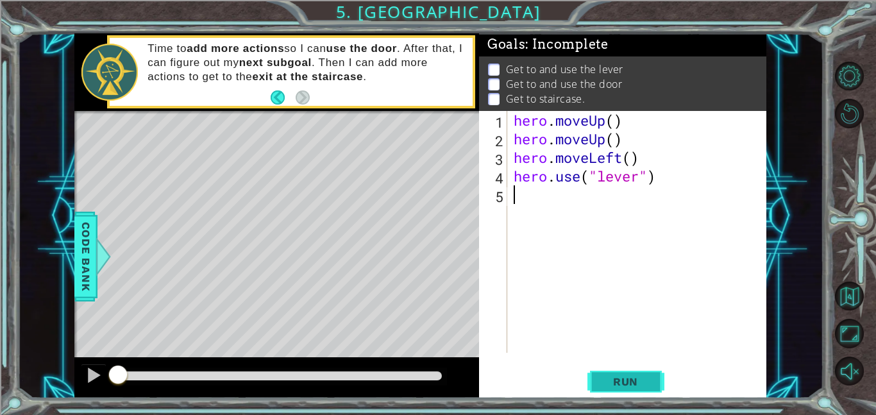
click at [637, 379] on span "Run" at bounding box center [626, 381] width 51 height 13
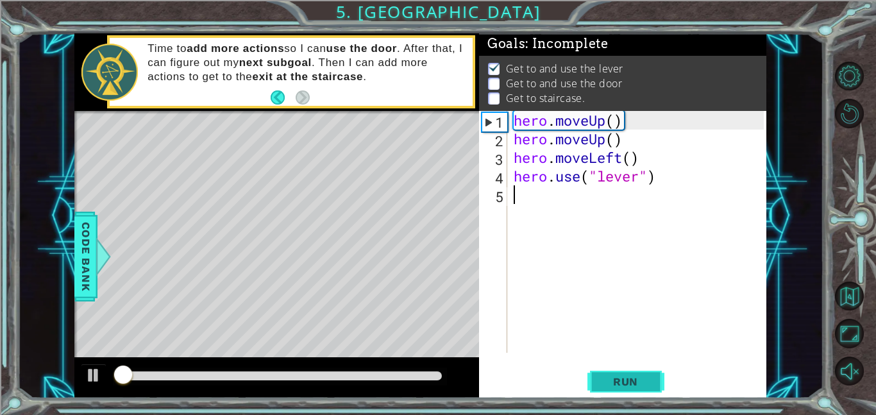
scroll to position [1, 0]
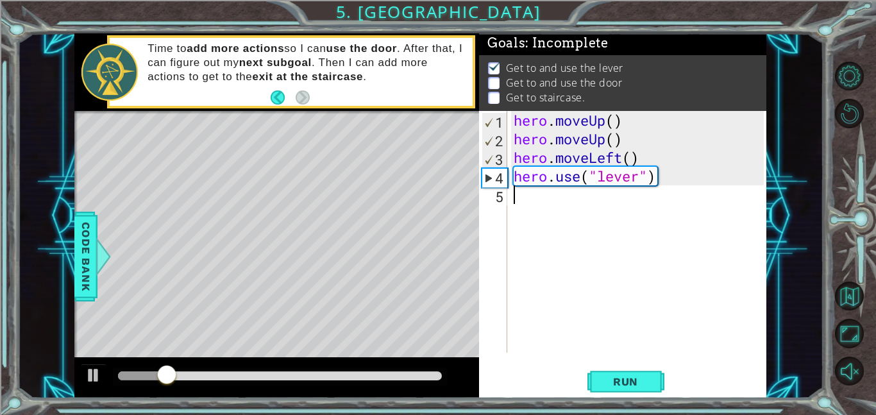
click at [645, 213] on div "hero . moveUp ( ) hero . moveUp ( ) hero . moveLeft ( ) hero . use ( "lever" )" at bounding box center [640, 250] width 259 height 279
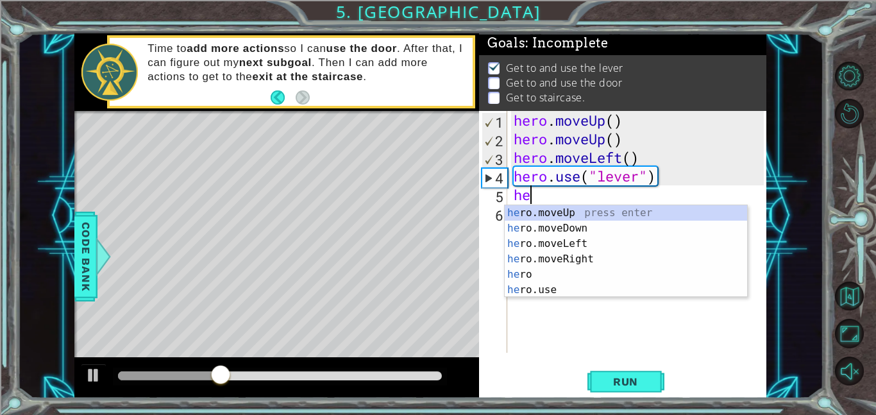
type textarea "he"
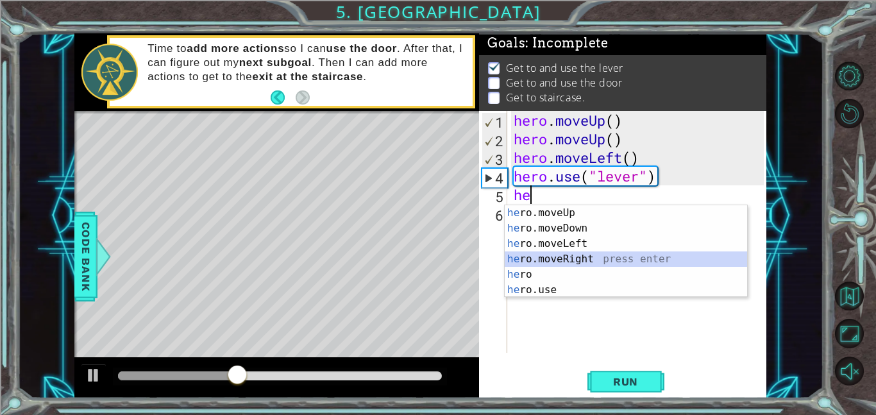
click at [602, 259] on div "he ro.moveUp press enter he ro.moveDown press enter he ro.moveLeft press enter …" at bounding box center [626, 266] width 243 height 123
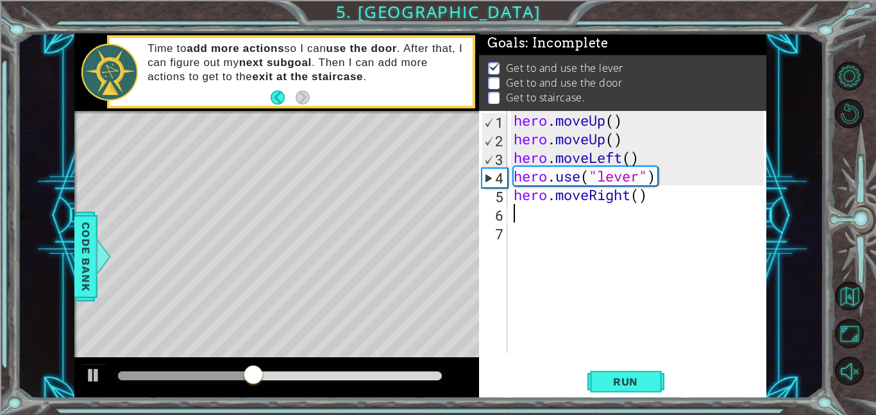
type textarea "m"
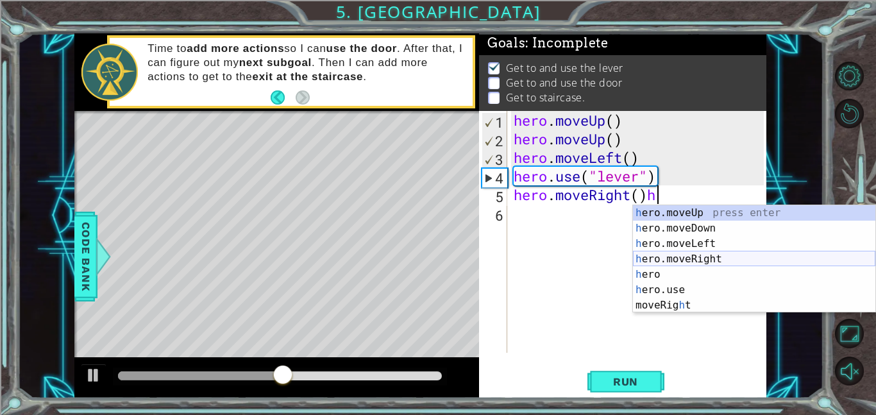
type textarea "hero.moveRight()"
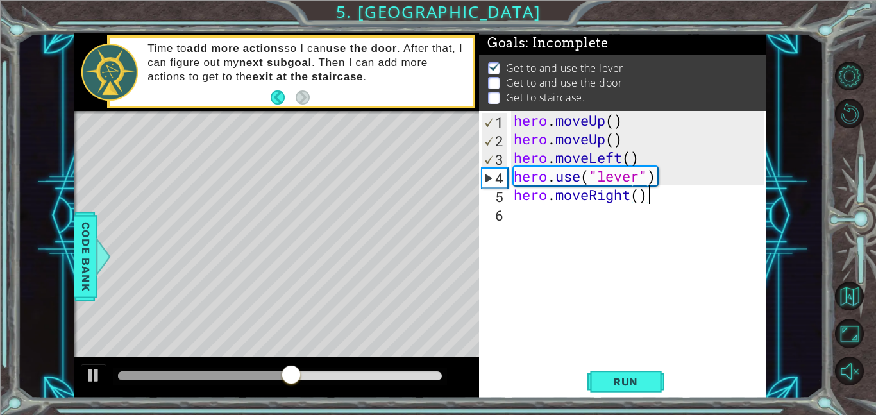
scroll to position [0, 0]
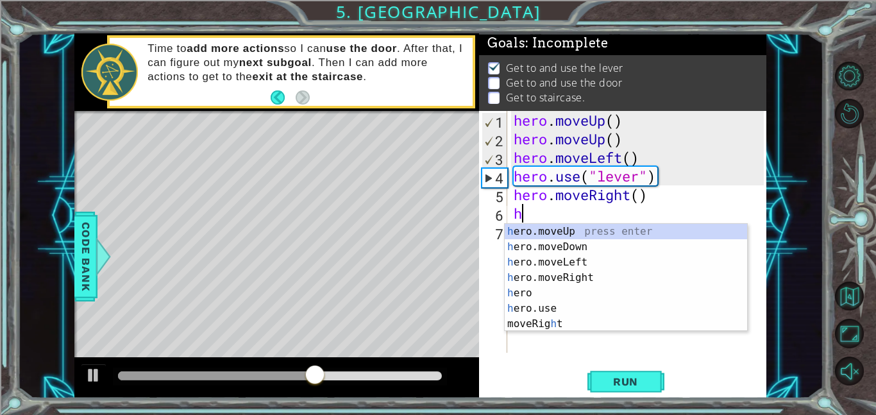
click at [637, 198] on div "hero . moveUp ( ) hero . moveUp ( ) hero . moveLeft ( ) hero . use ( "lever" ) …" at bounding box center [640, 250] width 259 height 279
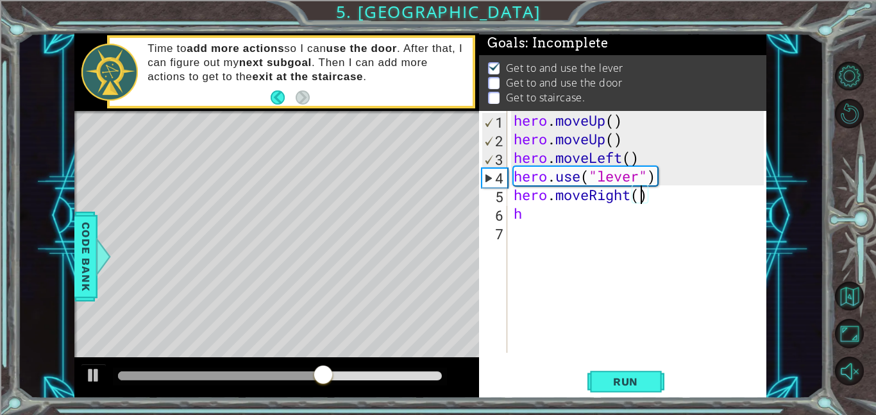
scroll to position [0, 6]
click at [616, 211] on div "hero . moveUp ( ) hero . moveUp ( ) hero . moveLeft ( ) hero . use ( "lever" ) …" at bounding box center [640, 250] width 259 height 279
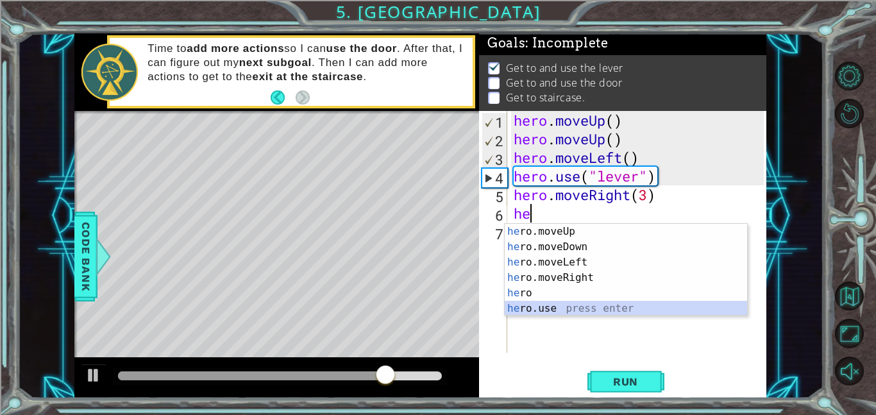
click at [576, 311] on div "he ro.moveUp press enter he ro.moveDown press enter he ro.moveLeft press enter …" at bounding box center [626, 285] width 243 height 123
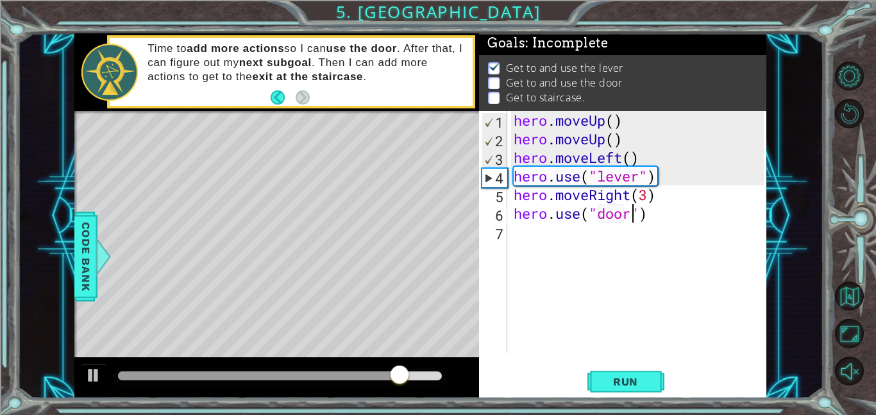
scroll to position [0, 5]
type textarea "hero.use("door")"
click at [606, 384] on span "Run" at bounding box center [626, 381] width 51 height 13
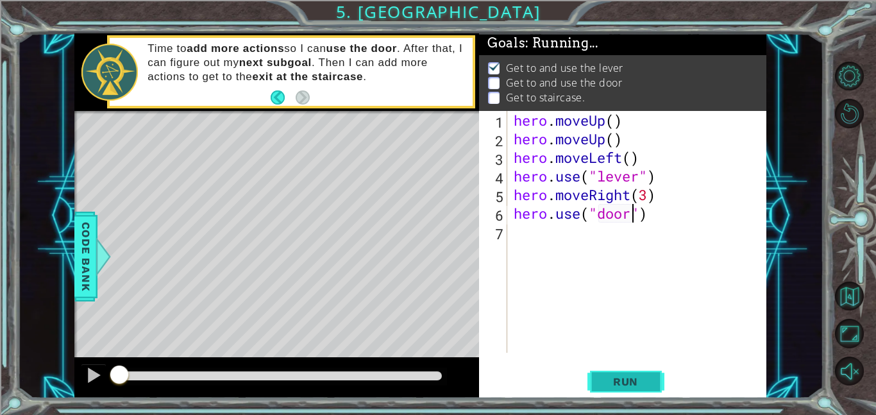
scroll to position [1, 0]
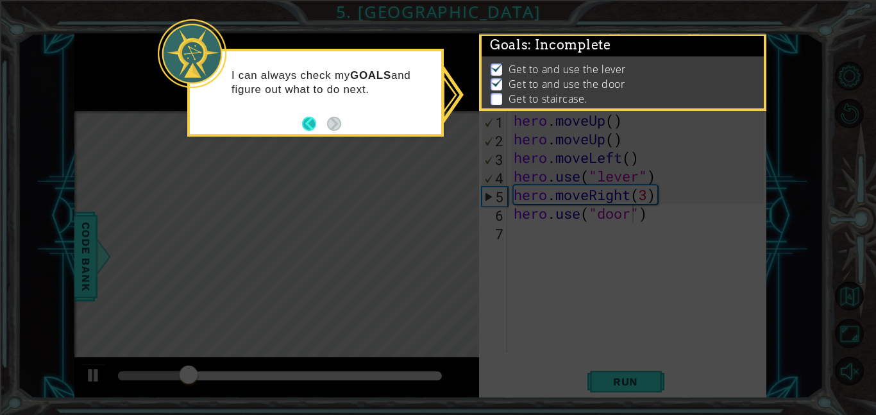
click at [306, 128] on button "Back" at bounding box center [314, 124] width 25 height 14
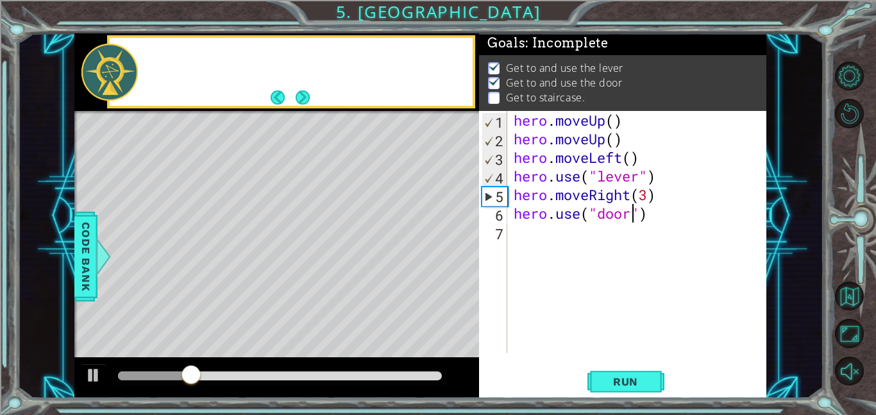
scroll to position [0, 0]
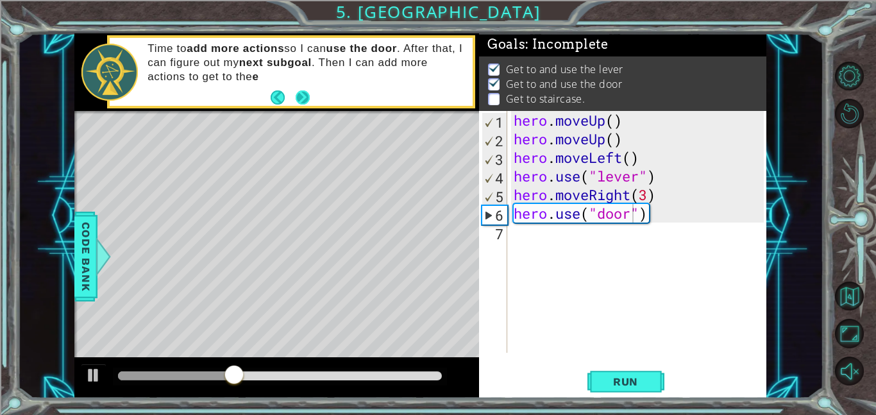
click at [303, 96] on button "Next" at bounding box center [302, 97] width 14 height 14
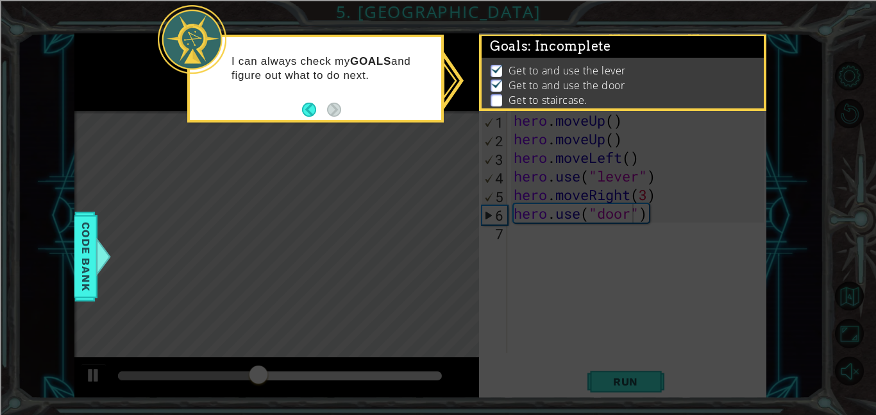
click at [603, 185] on icon at bounding box center [438, 207] width 876 height 415
click at [504, 381] on icon at bounding box center [438, 207] width 876 height 415
click at [468, 329] on icon at bounding box center [438, 207] width 876 height 415
click at [77, 249] on span "Code Bank" at bounding box center [86, 257] width 21 height 78
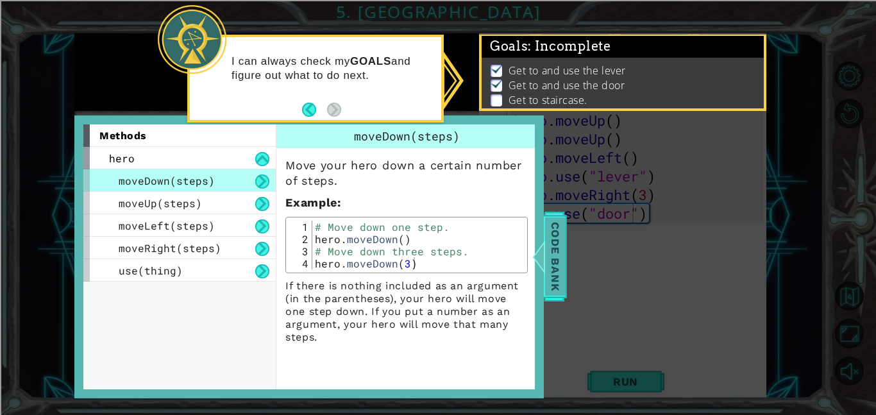
click at [545, 248] on div at bounding box center [539, 256] width 16 height 38
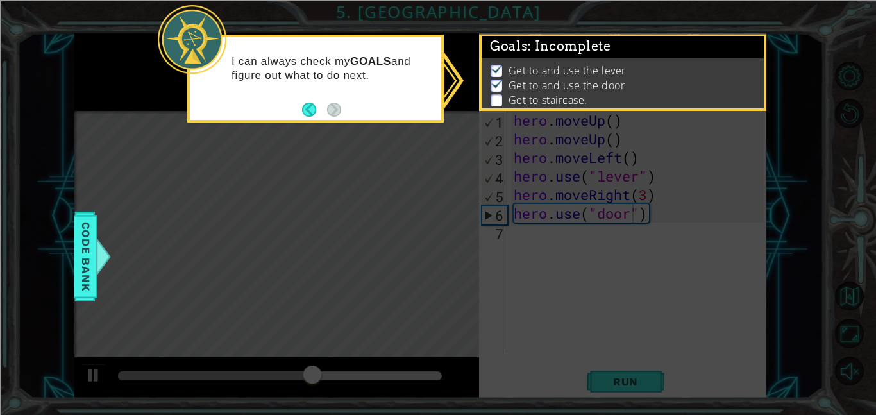
click at [497, 98] on p at bounding box center [497, 100] width 12 height 12
click at [303, 108] on button "Back" at bounding box center [314, 110] width 25 height 14
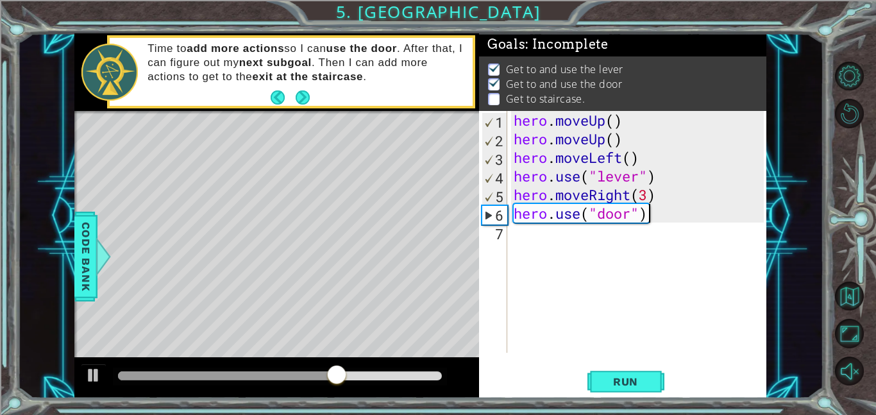
click at [667, 222] on div "hero . moveUp ( ) hero . moveUp ( ) hero . moveLeft ( ) hero . use ( "lever" ) …" at bounding box center [640, 250] width 259 height 279
click at [649, 233] on div "hero . moveUp ( ) hero . moveUp ( ) hero . moveLeft ( ) hero . use ( "lever" ) …" at bounding box center [640, 250] width 259 height 279
type textarea "h"
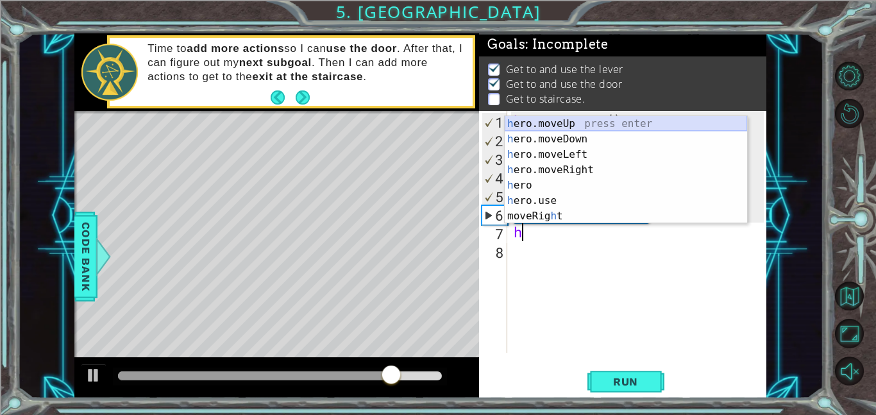
click at [608, 124] on div "h ero.moveUp press enter h ero.moveDown press enter h ero.moveLeft press enter …" at bounding box center [626, 185] width 243 height 139
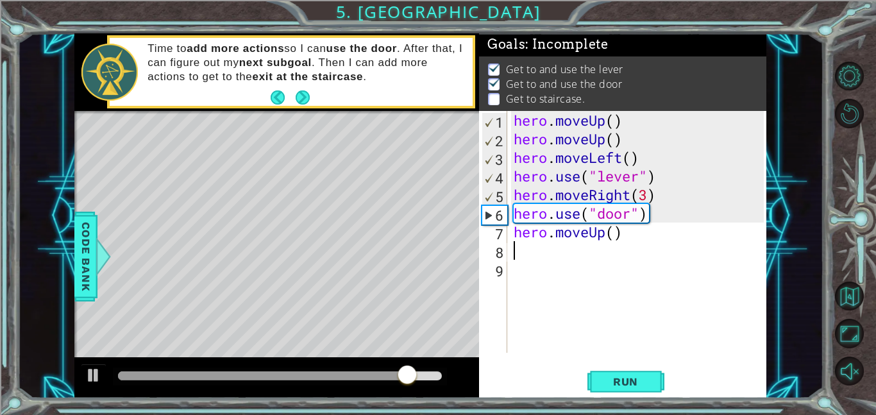
click at [615, 234] on div "hero . moveUp ( ) hero . moveUp ( ) hero . moveLeft ( ) hero . use ( "lever" ) …" at bounding box center [640, 250] width 259 height 279
type textarea "hero.moveUp()"
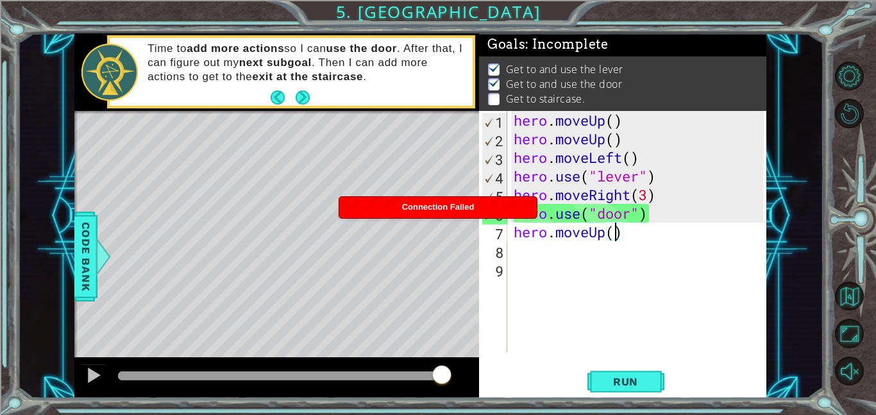
click at [608, 243] on div "hero . moveUp ( ) hero . moveUp ( ) hero . moveLeft ( ) hero . use ( "lever" ) …" at bounding box center [640, 250] width 259 height 279
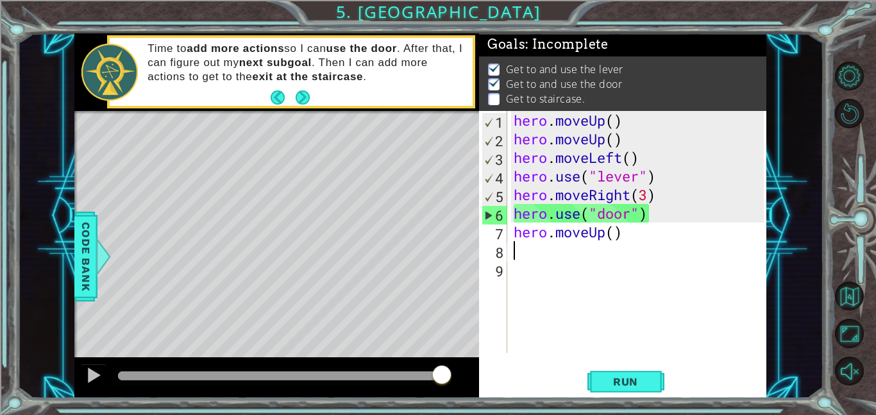
click at [615, 233] on div "hero . moveUp ( ) hero . moveUp ( ) hero . moveLeft ( ) hero . use ( "lever" ) …" at bounding box center [640, 250] width 259 height 279
type textarea "hero.moveUp(2)"
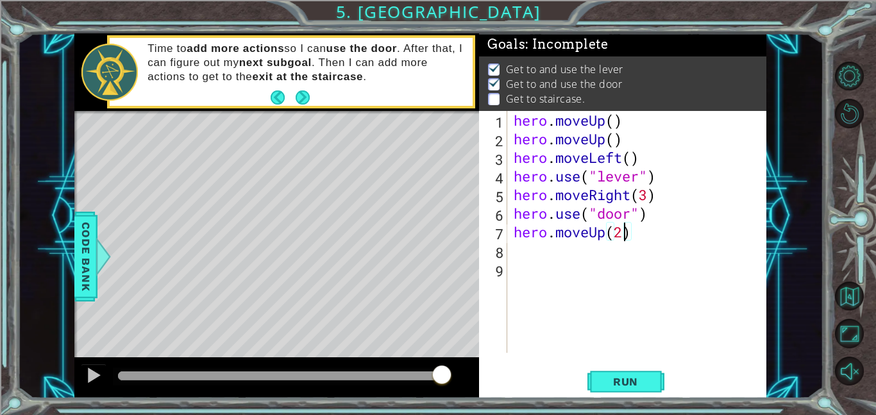
click at [620, 247] on div "hero . moveUp ( ) hero . moveUp ( ) hero . moveLeft ( ) hero . use ( "lever" ) …" at bounding box center [640, 250] width 259 height 279
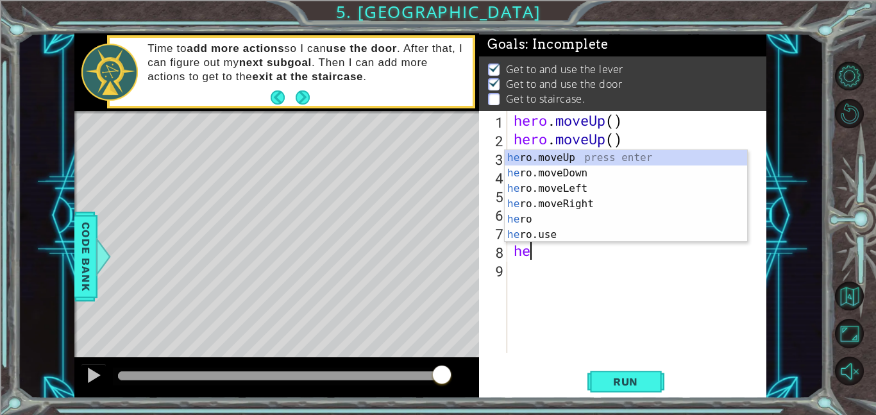
type textarea "her"
click at [616, 187] on div "her o.moveUp press enter her o.moveDown press enter her o.moveLeft press enter …" at bounding box center [626, 211] width 243 height 123
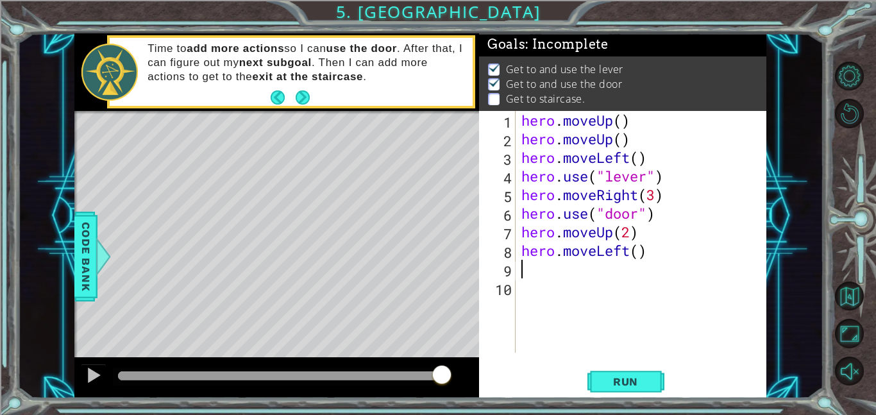
click at [642, 252] on div "hero . moveUp ( ) hero . moveUp ( ) hero . moveLeft ( ) hero . use ( "lever" ) …" at bounding box center [645, 250] width 252 height 279
type textarea "hero.moveLeft(3)"
click at [635, 380] on span "Run" at bounding box center [626, 381] width 51 height 13
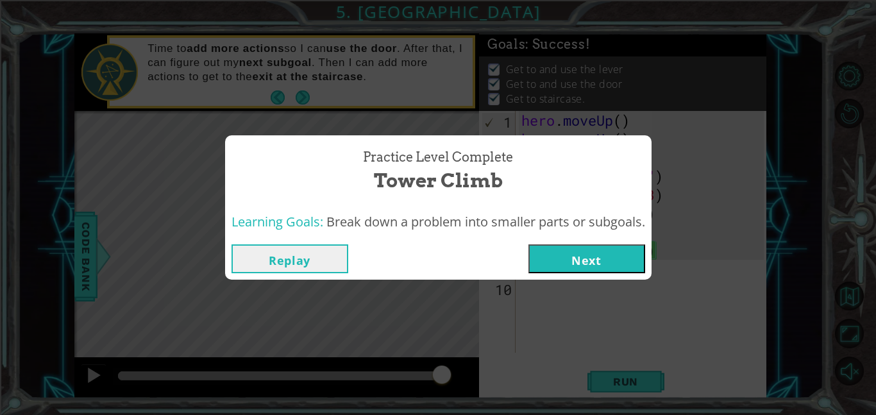
click at [578, 263] on button "Next" at bounding box center [587, 258] width 117 height 29
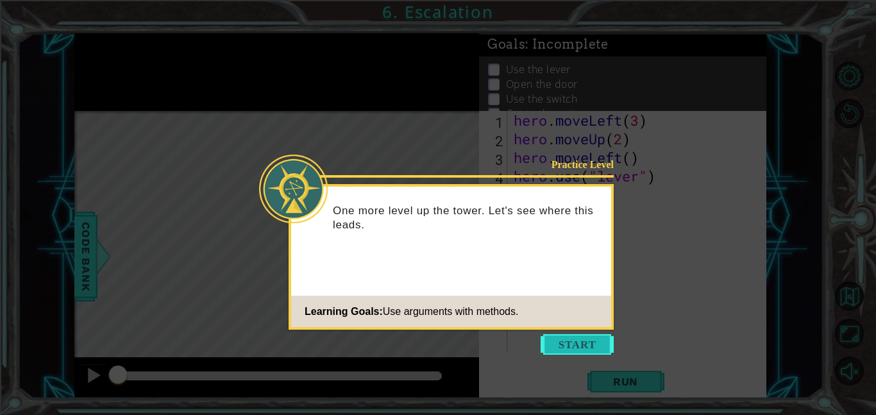
click at [556, 344] on button "Start" at bounding box center [577, 344] width 73 height 21
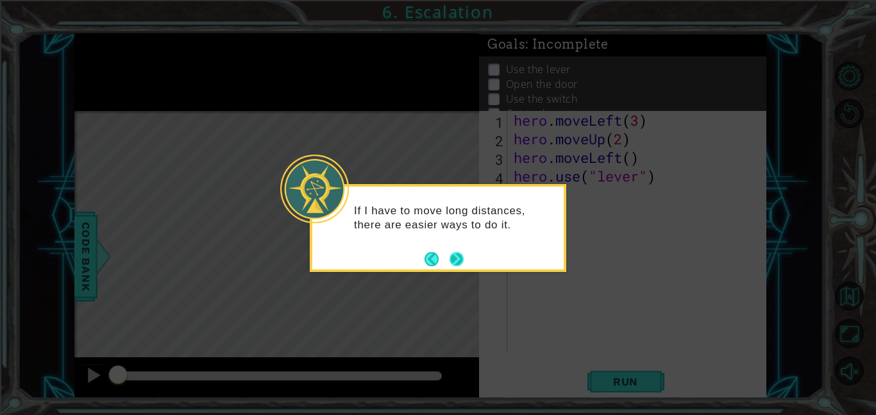
click at [457, 259] on button "Next" at bounding box center [457, 259] width 14 height 14
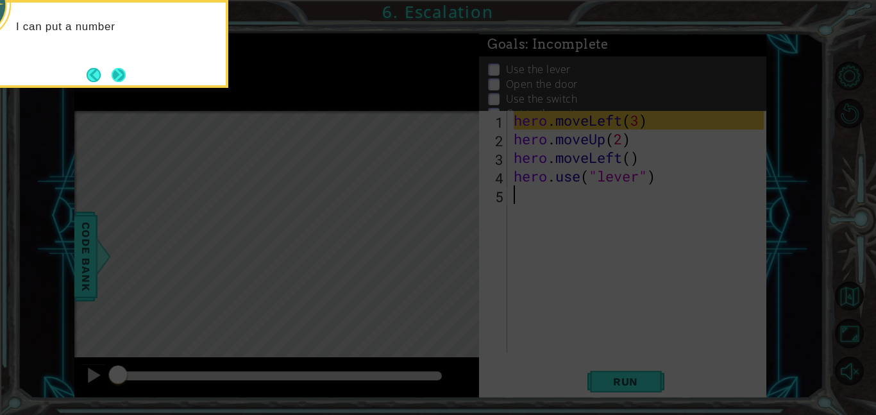
click at [114, 79] on button "Next" at bounding box center [119, 75] width 14 height 14
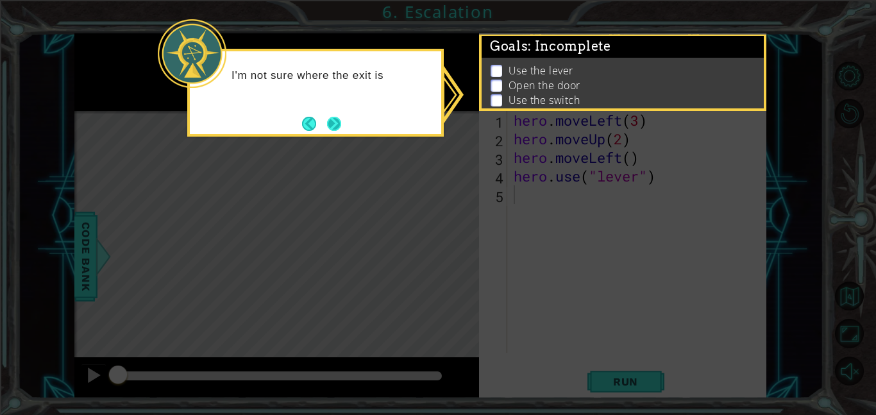
click at [335, 126] on button "Next" at bounding box center [334, 124] width 14 height 14
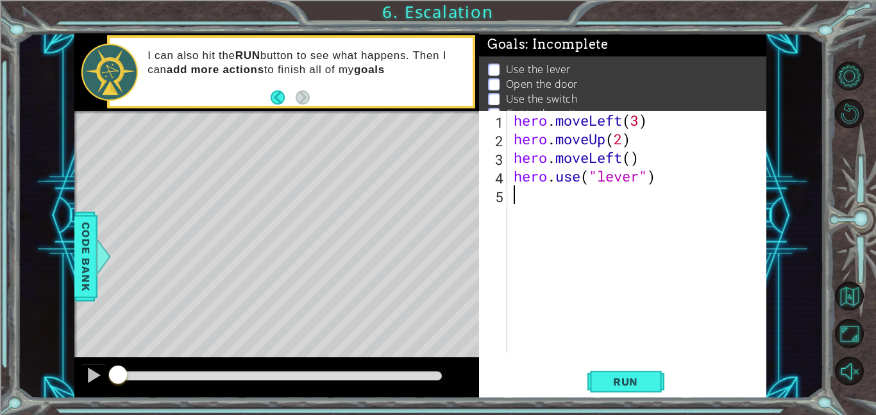
click at [422, 260] on div "Level Map" at bounding box center [370, 300] width 593 height 378
click at [92, 273] on span "Code Bank" at bounding box center [86, 257] width 21 height 78
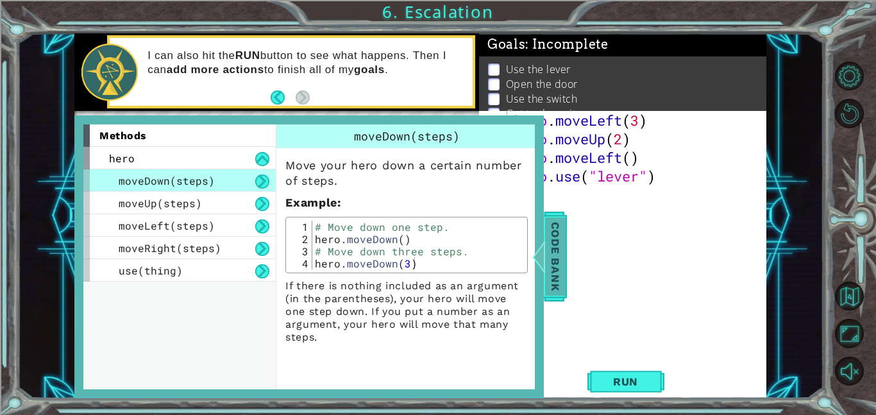
click at [534, 261] on div at bounding box center [539, 256] width 16 height 38
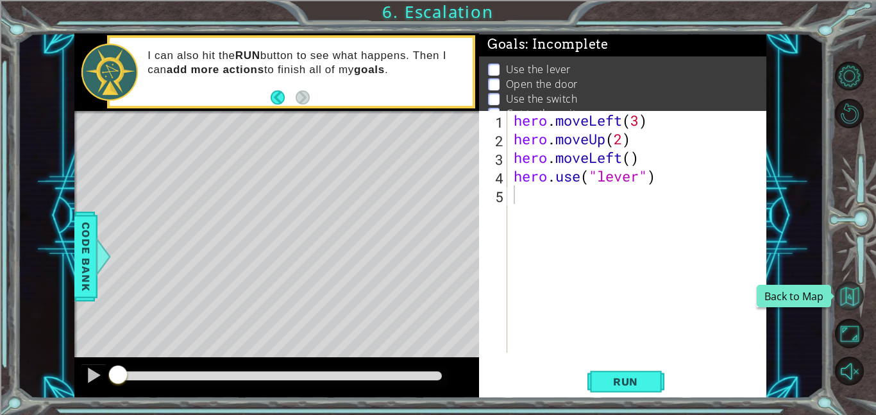
click at [851, 291] on button "Back to Map" at bounding box center [849, 296] width 29 height 29
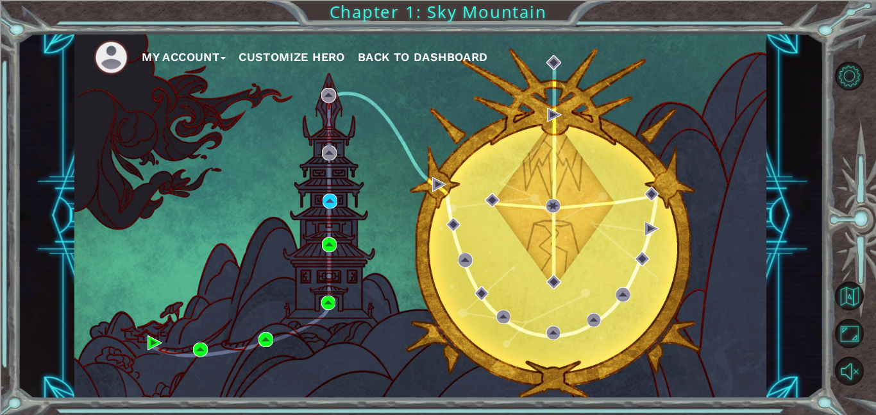
click at [225, 55] on button "My Account" at bounding box center [184, 56] width 84 height 19
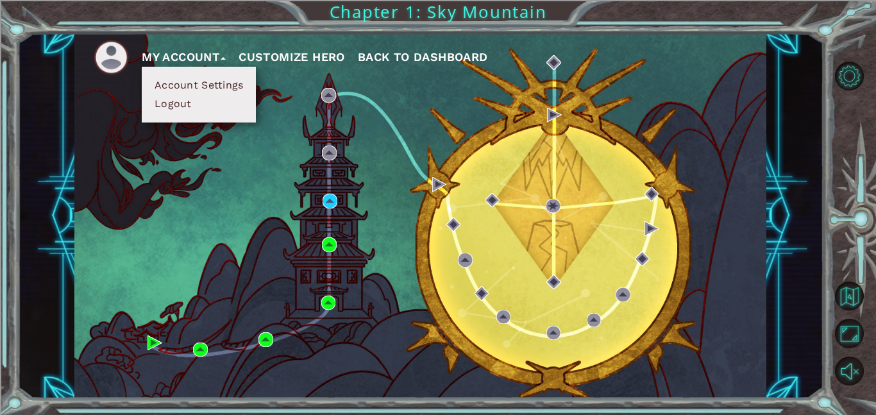
click at [182, 107] on button "Logout" at bounding box center [173, 104] width 45 height 14
